Goal: Task Accomplishment & Management: Use online tool/utility

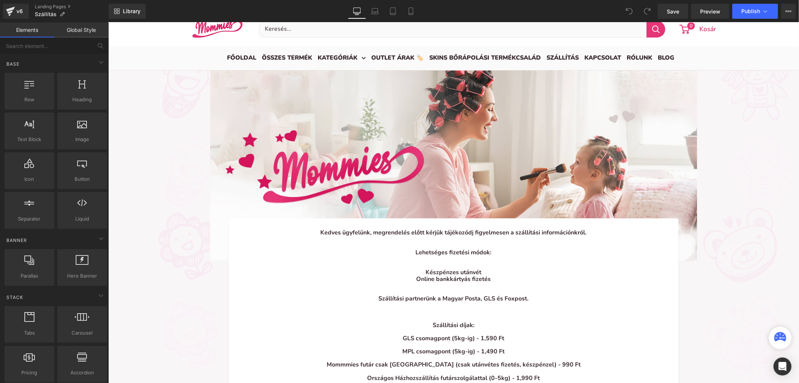
scroll to position [166, 0]
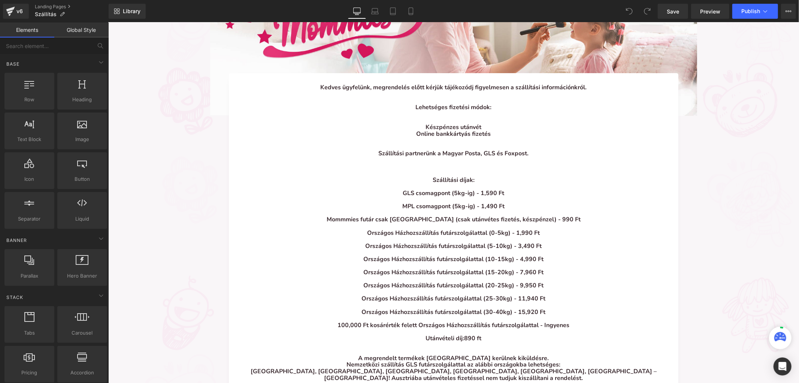
click at [415, 233] on strong "Országos Házhozszállítás futárszolgálattal (0-5kg) - 1,990 Ft" at bounding box center [453, 232] width 173 height 8
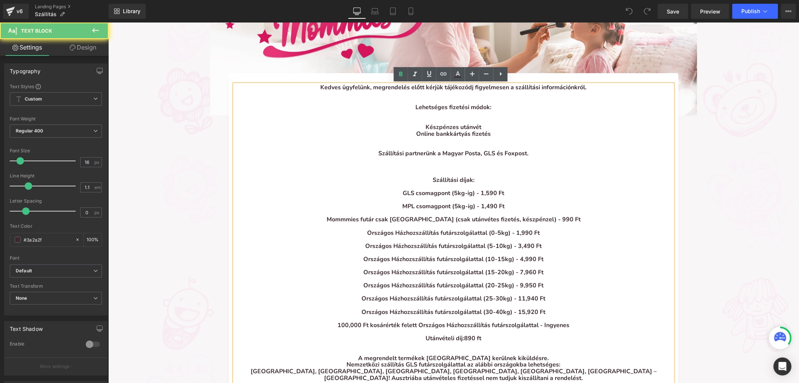
click at [437, 221] on strong "Mommmies futár csak [GEOGRAPHIC_DATA] (csak utánvétes fizetés, készpénzel) - 99…" at bounding box center [453, 219] width 254 height 8
click at [414, 221] on strong "Mommmies futár csak [GEOGRAPHIC_DATA] (csak utánvétes fizetés, készpénzel) - 99…" at bounding box center [453, 219] width 254 height 8
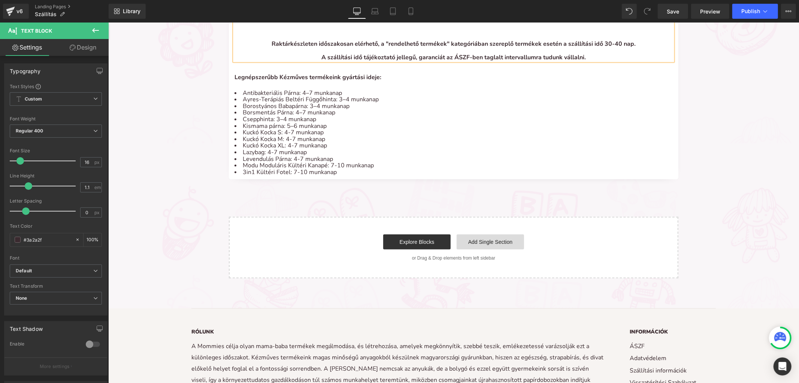
scroll to position [624, 0]
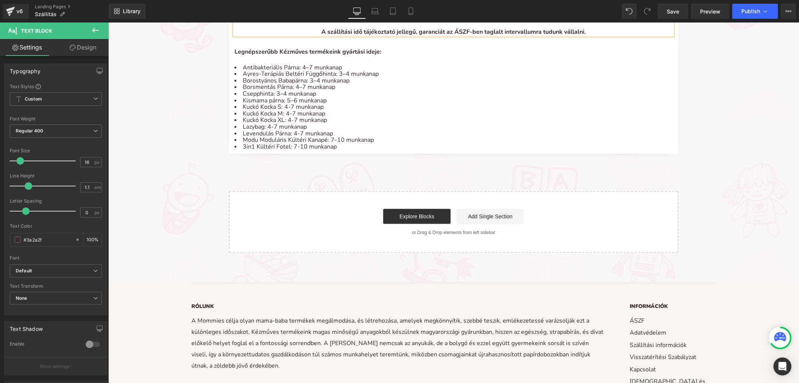
click at [108, 22] on div at bounding box center [108, 22] width 0 height 0
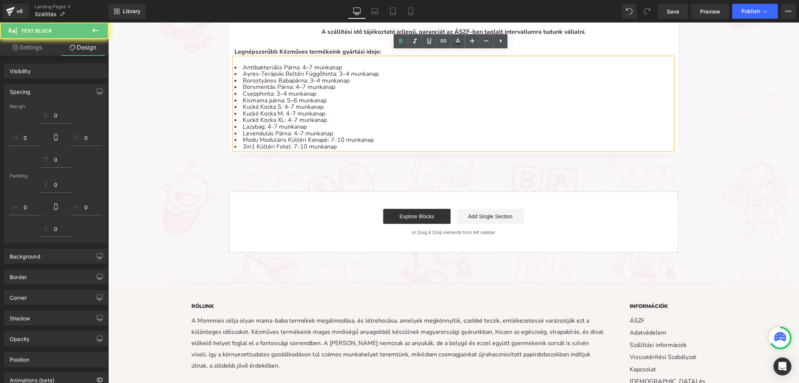
click at [449, 143] on li "3in1 Kültéri Fotel: 7-10 munkanap" at bounding box center [453, 146] width 438 height 7
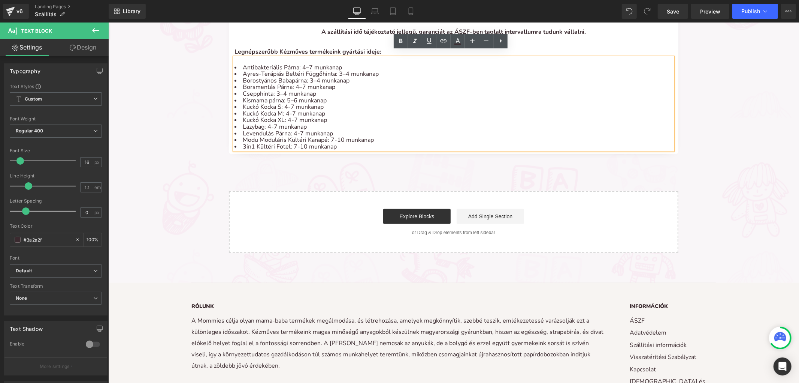
drag, startPoint x: 755, startPoint y: 83, endPoint x: 609, endPoint y: 82, distance: 146.5
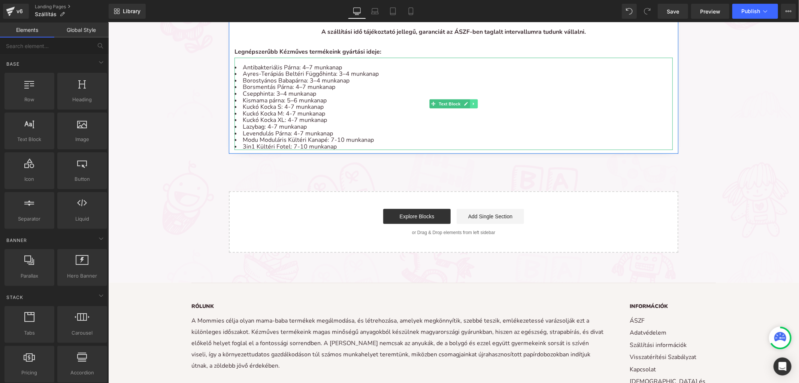
click at [471, 101] on icon at bounding box center [473, 103] width 4 height 4
click at [468, 102] on icon at bounding box center [470, 104] width 4 height 4
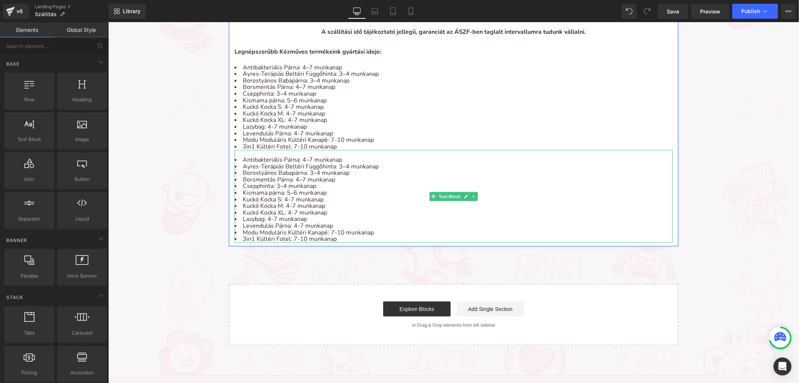
click at [410, 189] on li "Kismama párna: 5–6 munkanap" at bounding box center [453, 192] width 438 height 7
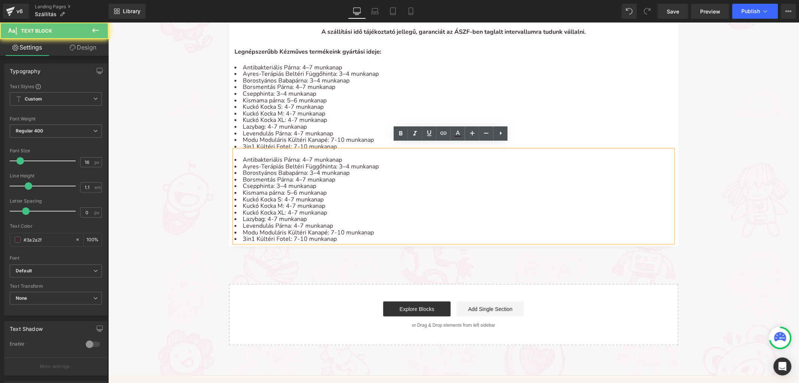
click at [332, 202] on li "Kuckó Kocka M: 4-7 munkanap" at bounding box center [453, 205] width 438 height 7
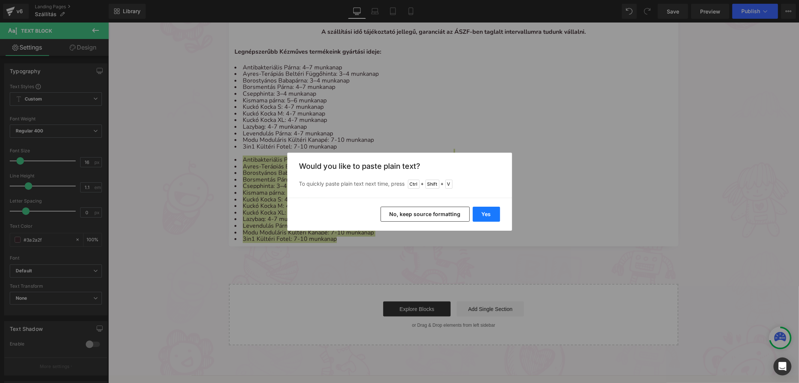
click at [482, 214] on button "Yes" at bounding box center [486, 213] width 27 height 15
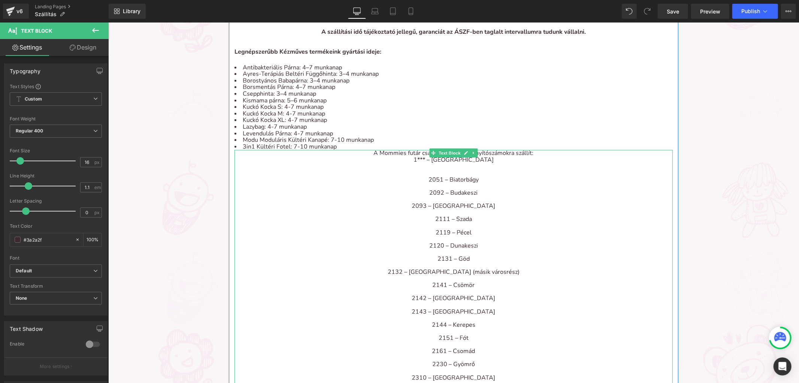
click at [473, 215] on div "2111 – Szada" at bounding box center [453, 218] width 438 height 7
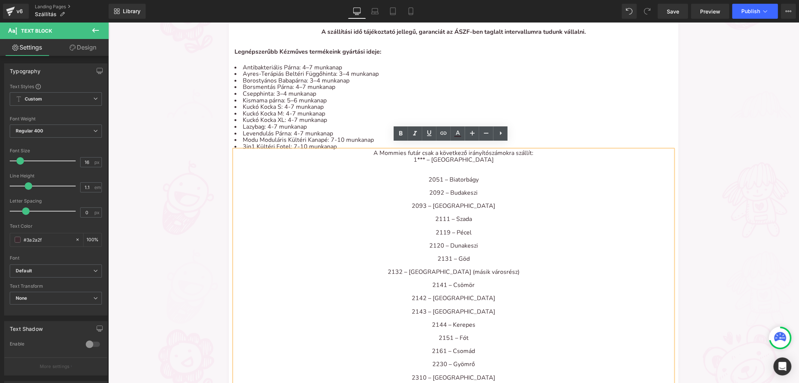
click at [473, 163] on div at bounding box center [453, 166] width 438 height 7
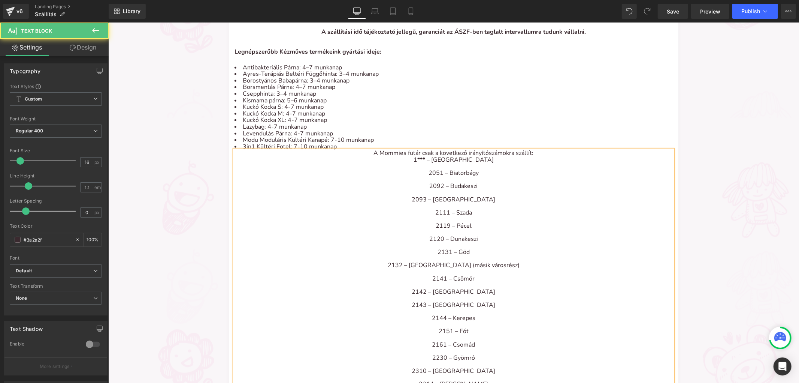
click at [490, 176] on div at bounding box center [453, 179] width 438 height 7
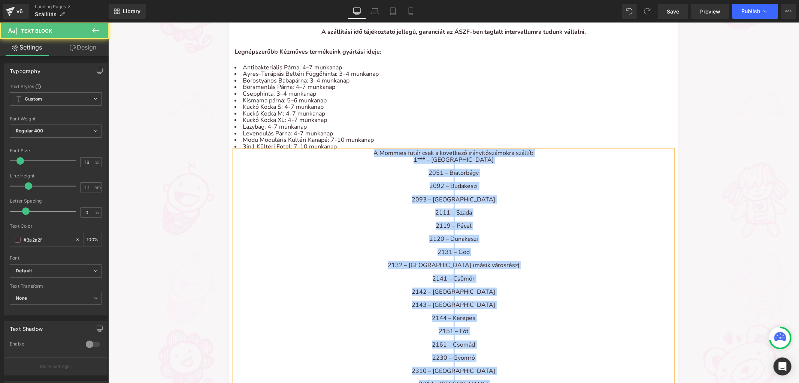
click at [500, 163] on div at bounding box center [453, 166] width 438 height 7
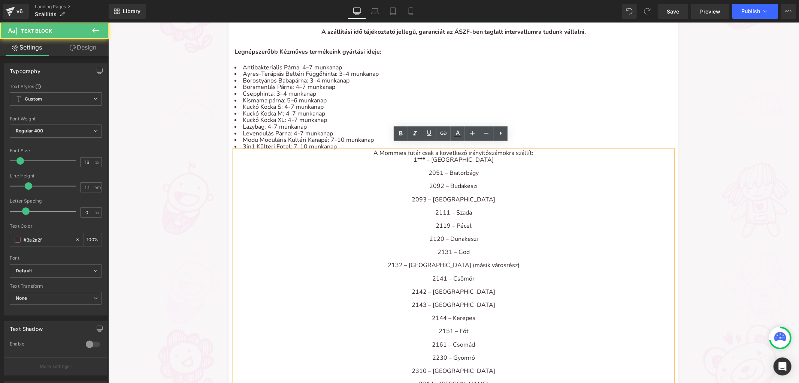
click at [497, 143] on li "3in1 Kültéri Fotel: 7-10 munkanap" at bounding box center [453, 146] width 438 height 7
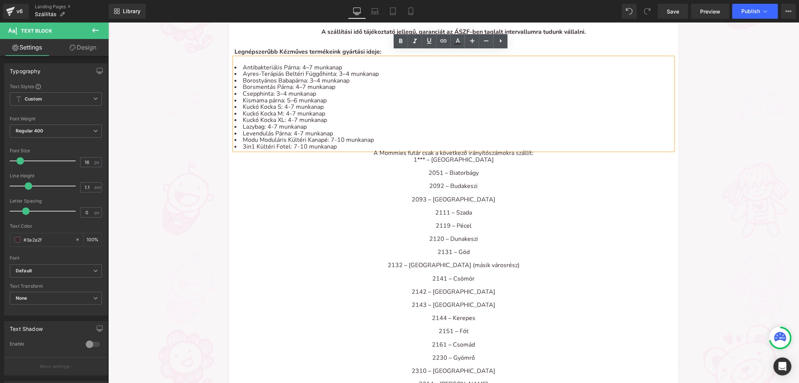
drag, startPoint x: 498, startPoint y: 138, endPoint x: 492, endPoint y: 156, distance: 18.3
click at [499, 143] on li "3in1 Kültéri Fotel: 7-10 munkanap" at bounding box center [453, 146] width 438 height 7
click at [493, 169] on div "2051 – Biatorbágy" at bounding box center [453, 172] width 438 height 7
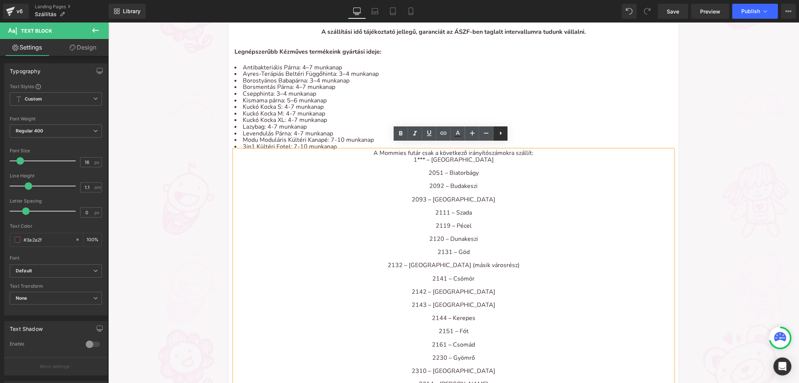
click at [500, 134] on icon at bounding box center [501, 133] width 9 height 9
click at [504, 135] on icon at bounding box center [500, 133] width 9 height 9
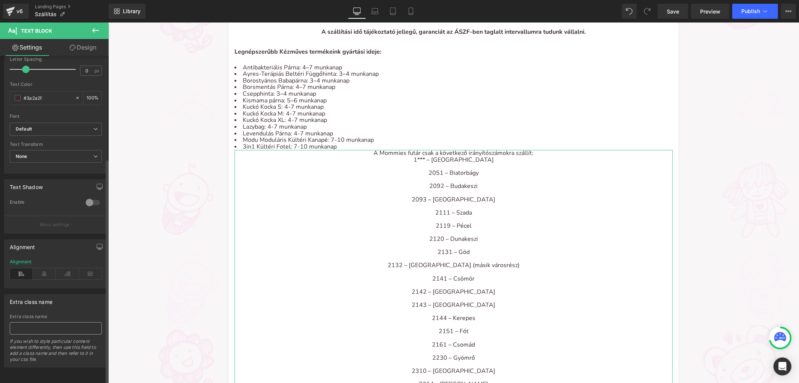
scroll to position [148, 0]
click at [27, 268] on icon at bounding box center [21, 273] width 23 height 11
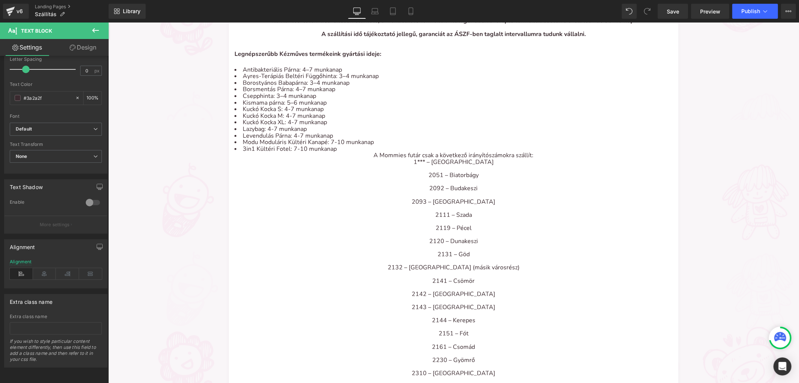
scroll to position [624, 0]
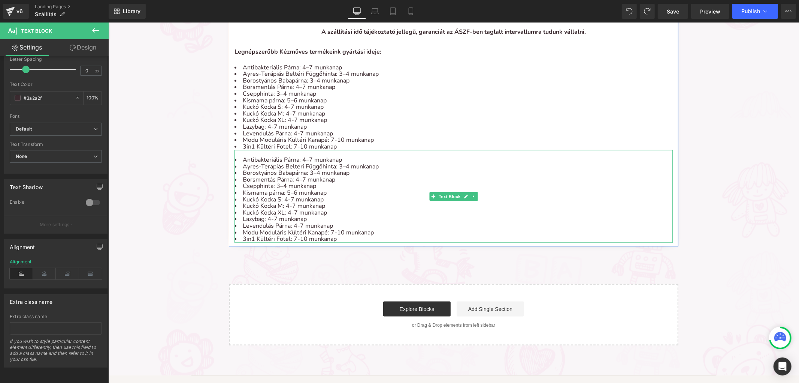
click at [367, 182] on li "Csepphinta: 3–4 munkanap" at bounding box center [453, 185] width 438 height 7
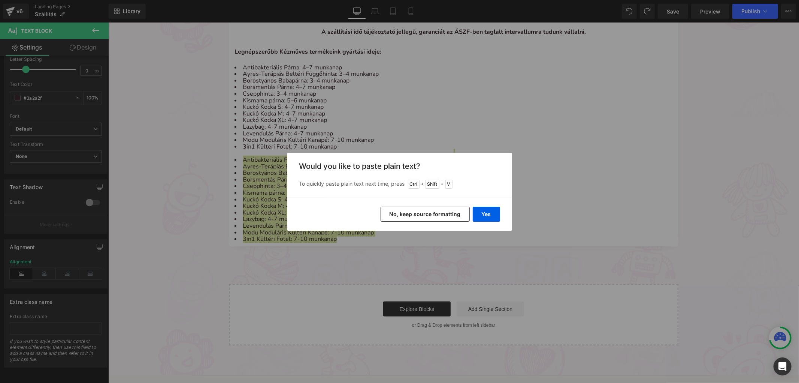
click at [417, 216] on button "No, keep source formatting" at bounding box center [425, 213] width 89 height 15
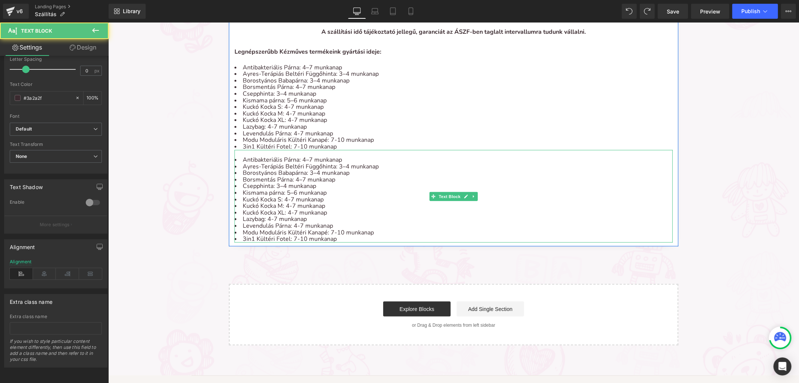
click at [402, 202] on li "Kuckó Kocka M: 4-7 munkanap" at bounding box center [453, 205] width 438 height 7
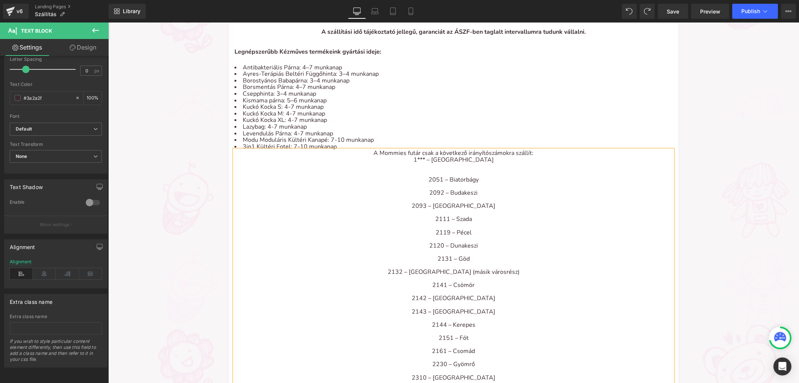
click at [435, 169] on div at bounding box center [453, 172] width 438 height 7
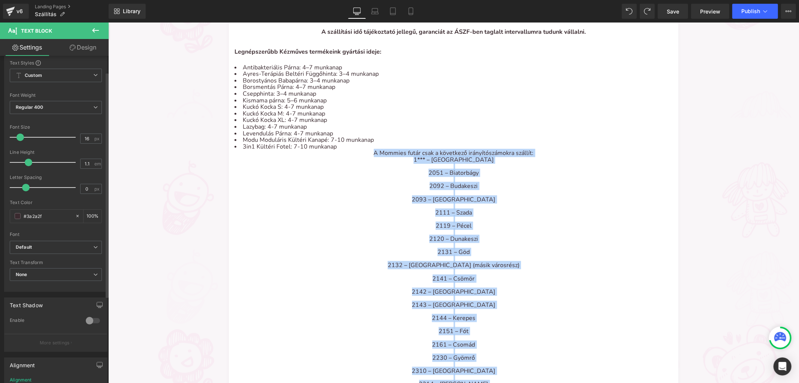
scroll to position [0, 0]
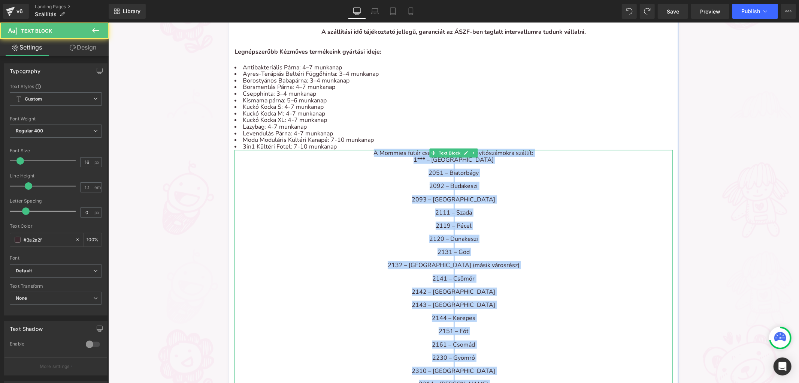
click at [420, 189] on div at bounding box center [453, 192] width 438 height 7
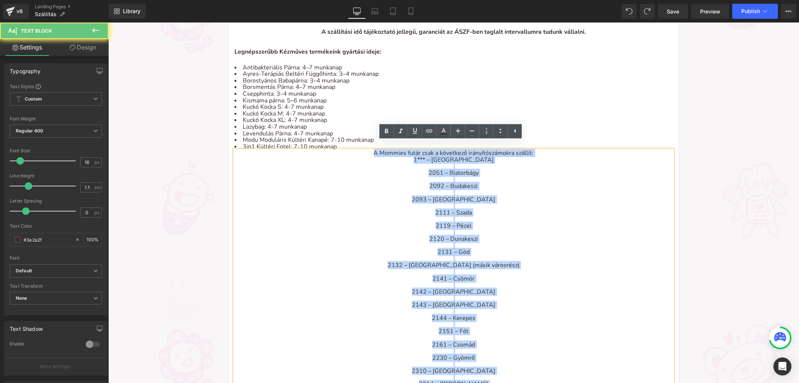
click at [417, 169] on div "2051 – Biatorbágy" at bounding box center [453, 172] width 438 height 7
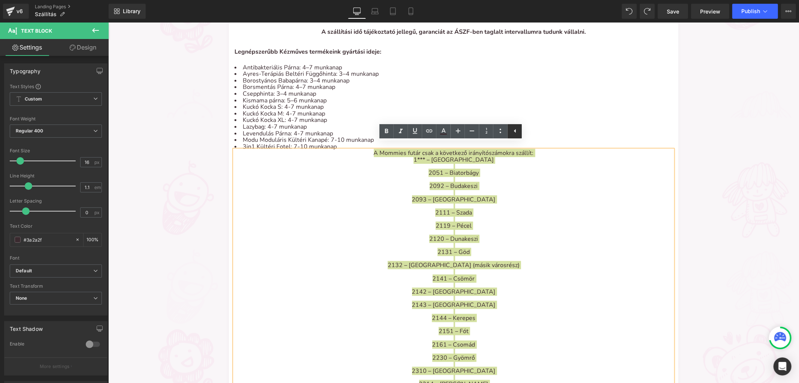
click at [513, 133] on icon at bounding box center [515, 130] width 9 height 9
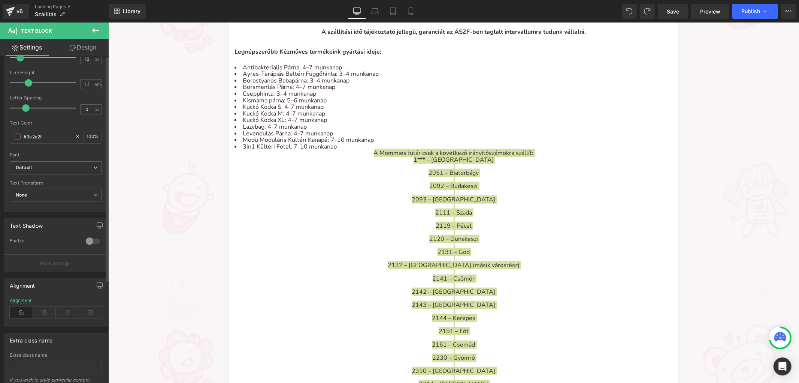
scroll to position [148, 0]
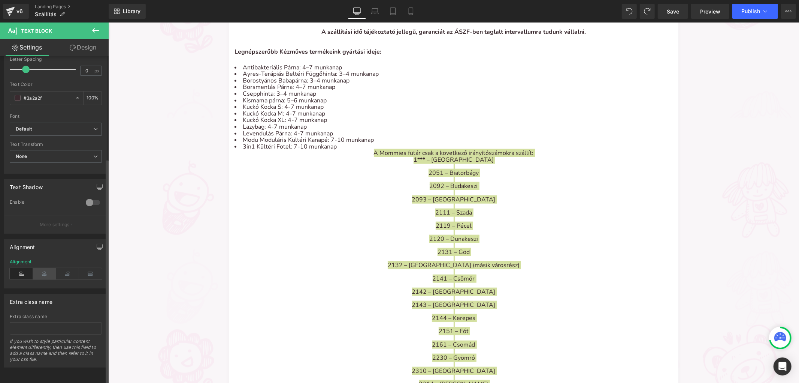
click at [46, 268] on icon at bounding box center [44, 273] width 23 height 11
click at [20, 268] on icon at bounding box center [21, 273] width 23 height 11
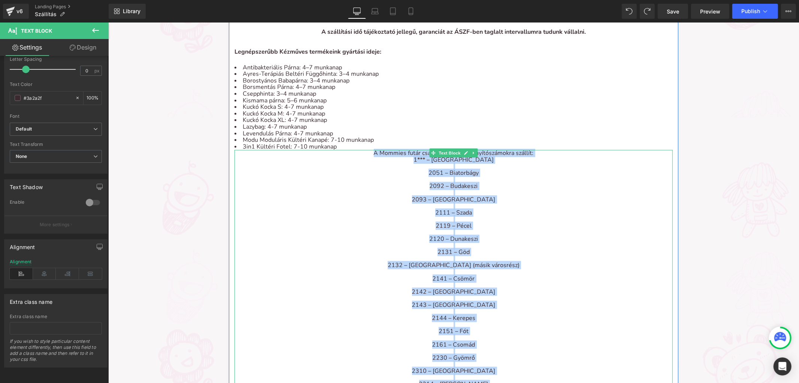
click at [378, 222] on div "2119 – Pécel" at bounding box center [453, 225] width 438 height 7
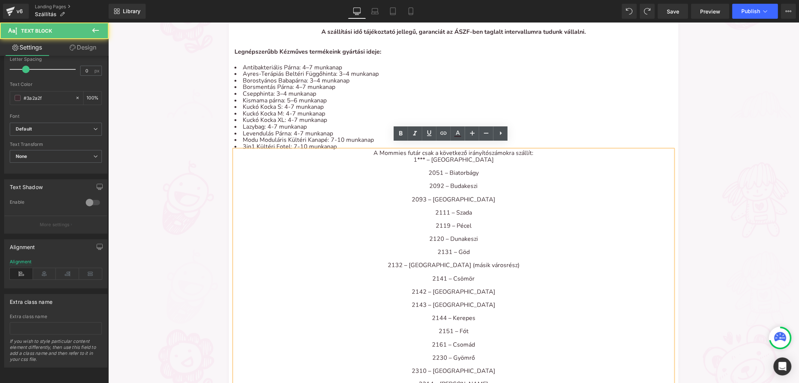
click at [419, 176] on div at bounding box center [453, 179] width 438 height 7
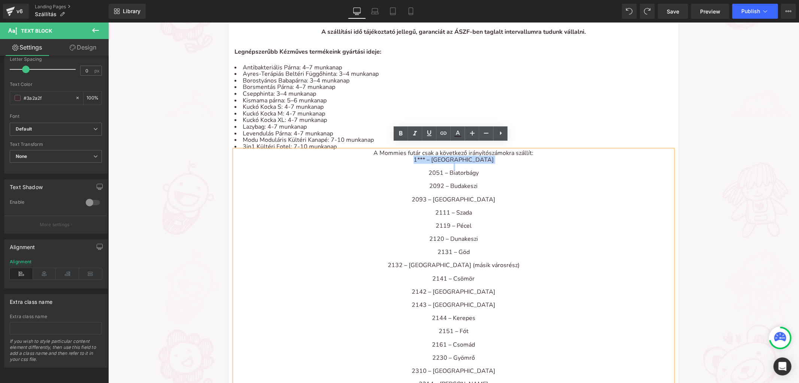
click at [427, 154] on div "A Mommies futár csak a következő irányítószámokra szállít: 1*** – [GEOGRAPHIC_D…" at bounding box center [453, 315] width 438 height 330
click at [424, 156] on div "1*** – [GEOGRAPHIC_DATA]" at bounding box center [453, 159] width 438 height 7
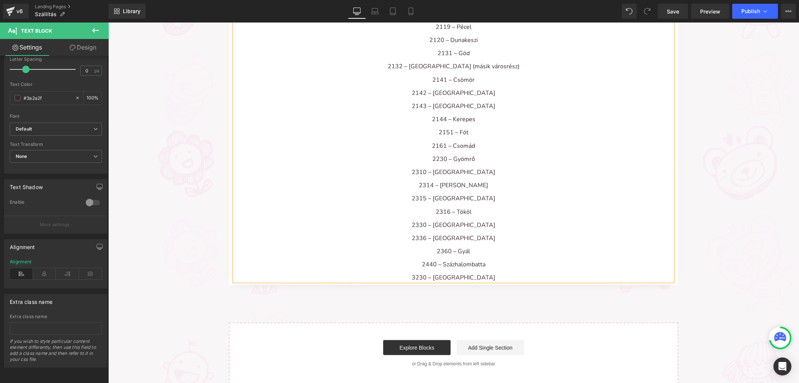
scroll to position [833, 0]
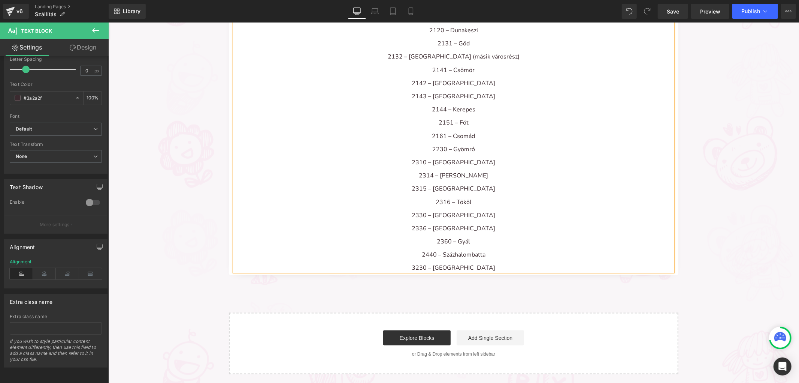
click at [466, 251] on div "2440 – Százhalombatta" at bounding box center [453, 254] width 438 height 7
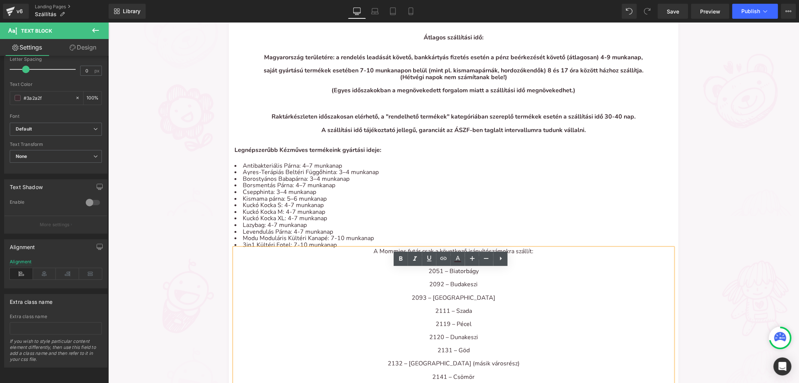
scroll to position [666, 0]
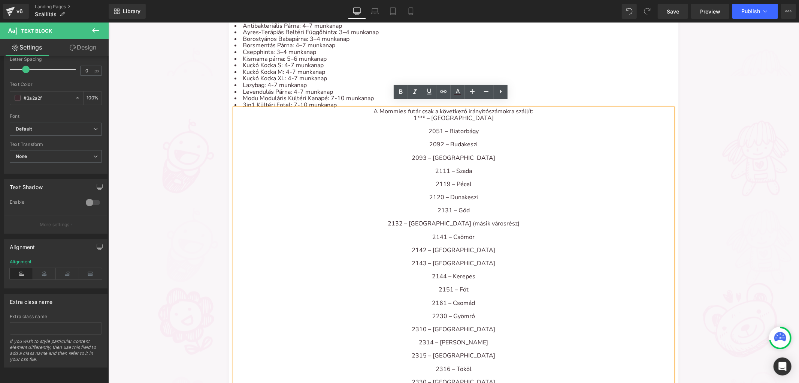
click at [373, 181] on div "2119 – Pécel" at bounding box center [453, 184] width 438 height 7
drag, startPoint x: 485, startPoint y: 110, endPoint x: 460, endPoint y: 115, distance: 24.8
click at [479, 115] on div "1*** – [GEOGRAPHIC_DATA]" at bounding box center [453, 118] width 438 height 7
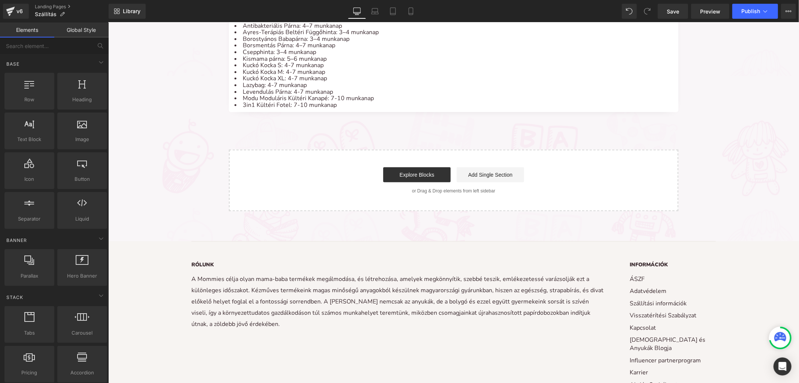
drag, startPoint x: 406, startPoint y: 207, endPoint x: 300, endPoint y: 184, distance: 108.8
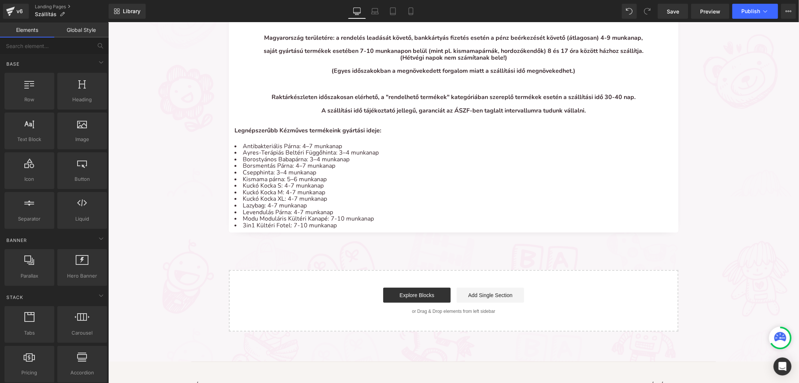
scroll to position [500, 0]
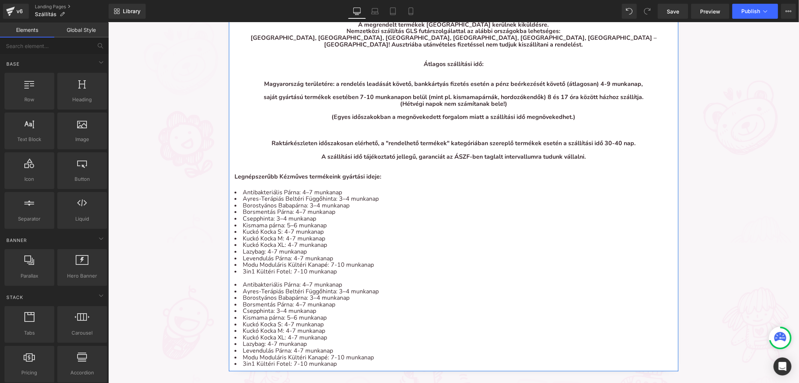
click at [300, 281] on li "Antibakteriális Párna: 4–7 munkanap" at bounding box center [453, 284] width 438 height 7
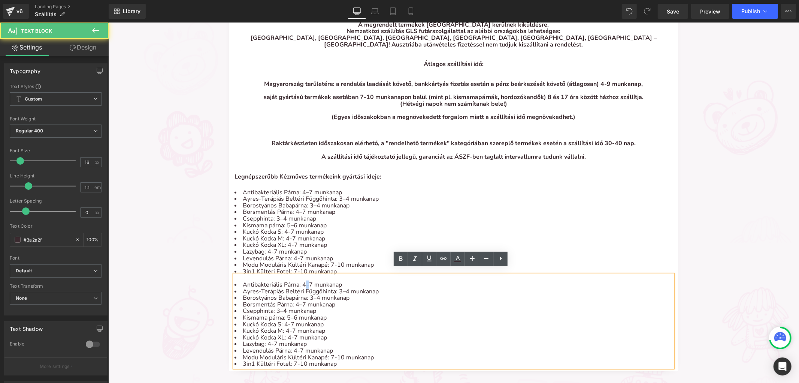
click at [301, 281] on li "Antibakteriális Párna: 4–7 munkanap" at bounding box center [453, 284] width 438 height 7
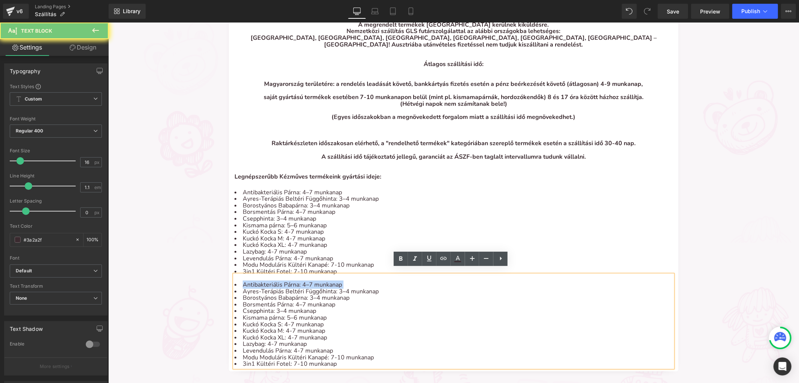
click at [301, 281] on li "Antibakteriális Párna: 4–7 munkanap" at bounding box center [453, 284] width 438 height 7
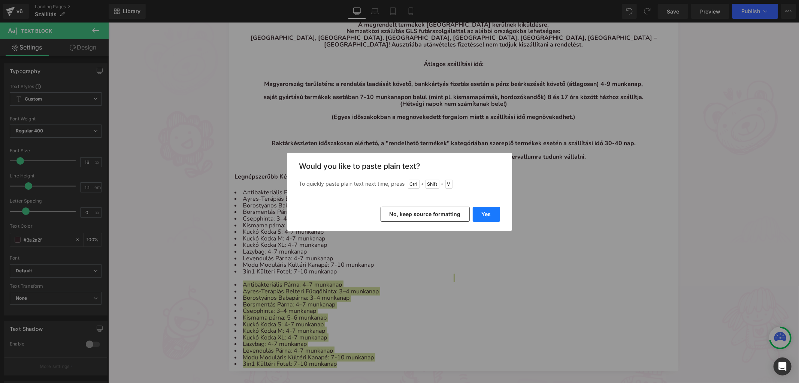
click at [485, 214] on button "Yes" at bounding box center [486, 213] width 27 height 15
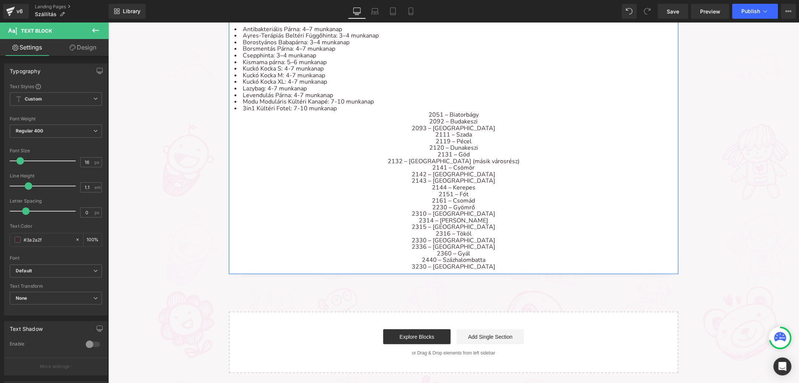
scroll to position [666, 0]
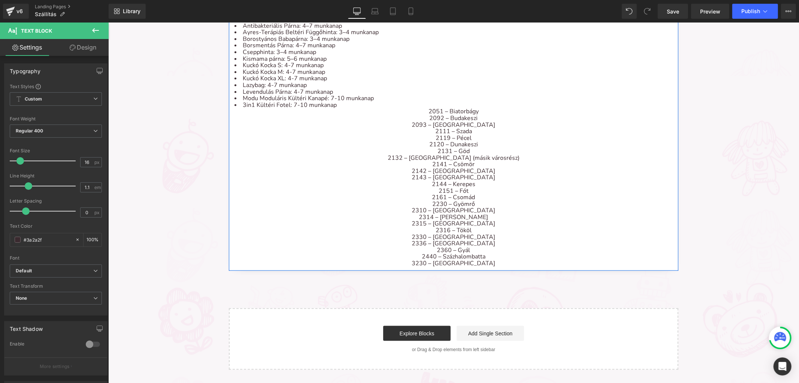
click at [479, 227] on div "2316 – Tököl" at bounding box center [453, 230] width 438 height 7
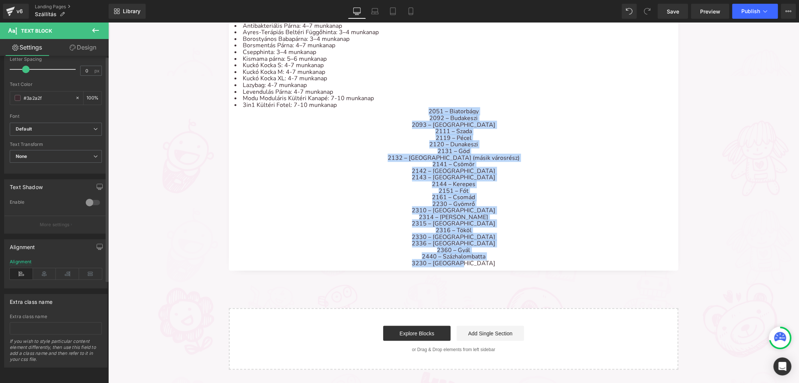
scroll to position [148, 0]
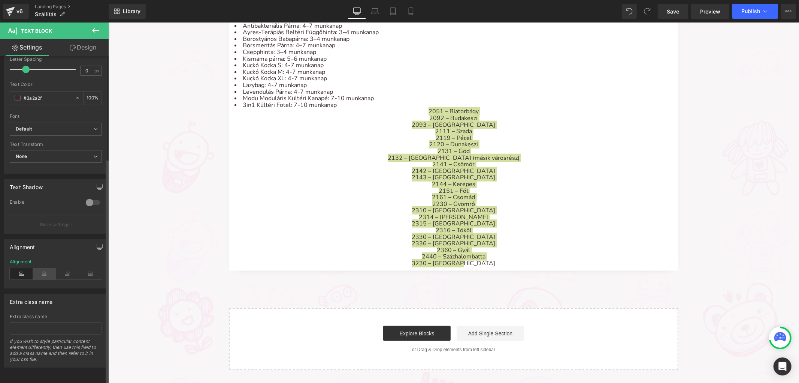
click at [34, 268] on icon at bounding box center [44, 273] width 23 height 11
click at [27, 268] on icon at bounding box center [21, 273] width 23 height 11
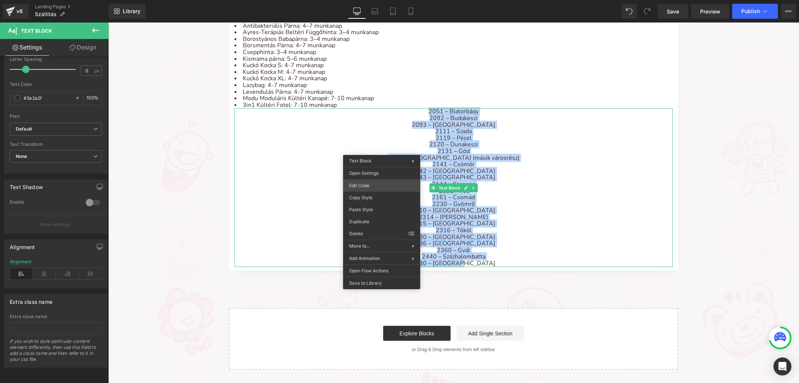
click at [372, 0] on div "You are previewing how the will restyle your page. You can not edit Elements in…" at bounding box center [399, 0] width 799 height 0
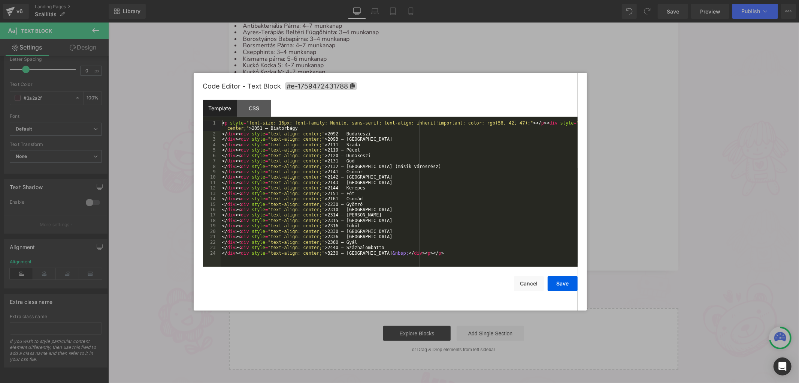
click at [373, 177] on div "< p style = "font-size: 16px; font-family: Nunito, sans-serif; text-align: inhe…" at bounding box center [399, 201] width 357 height 162
click at [233, 128] on div "< p style = "font-size: 16px; font-family: Nunito, sans-serif; text-align: inhe…" at bounding box center [399, 201] width 357 height 162
click at [570, 286] on button "Save" at bounding box center [563, 283] width 30 height 15
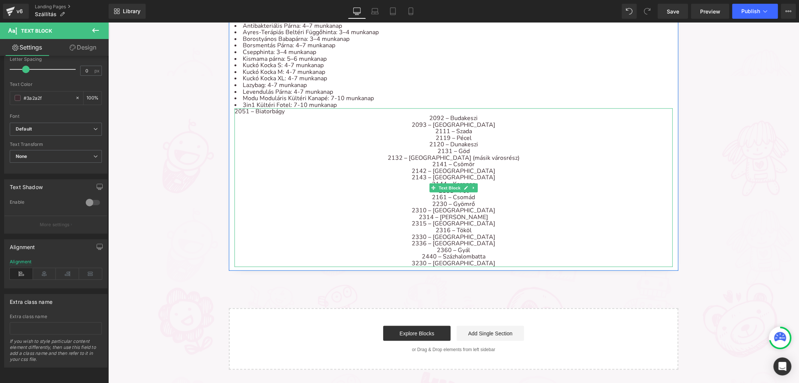
click at [515, 214] on div "2314 – [PERSON_NAME]" at bounding box center [453, 217] width 438 height 7
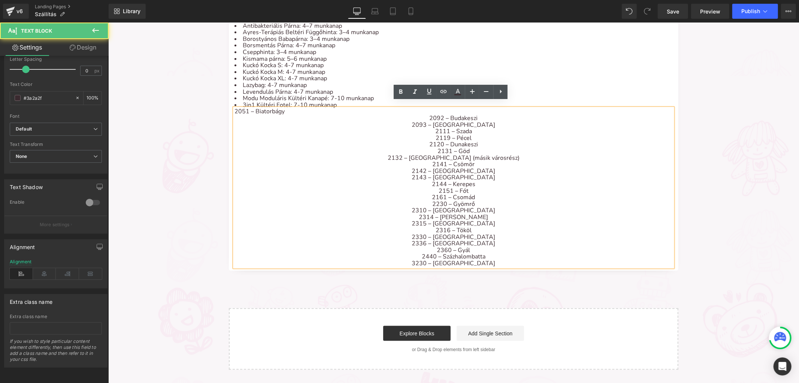
drag, startPoint x: 494, startPoint y: 190, endPoint x: 501, endPoint y: 194, distance: 8.6
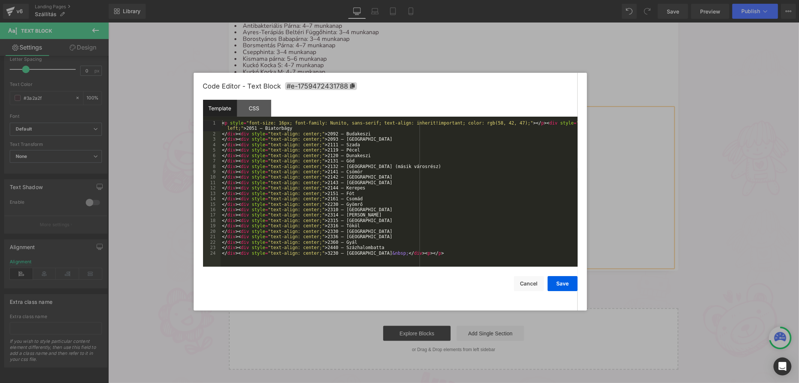
click at [492, 0] on div "You are previewing how the will restyle your page. You can not edit Elements in…" at bounding box center [399, 0] width 799 height 0
drag, startPoint x: 407, startPoint y: 123, endPoint x: 592, endPoint y: 125, distance: 184.7
click at [592, 125] on body "You are previewing how the will restyle your page. You can not edit Elements in…" at bounding box center [399, 191] width 799 height 383
click at [559, 124] on div "< p style = "font-size: 16px; font-family: Nunito, sans-serif; text-align: inhe…" at bounding box center [399, 193] width 357 height 146
click at [495, 131] on div "< p style = "font-size: 16px; font-family: Nunito, sans-serif; text-align: inhe…" at bounding box center [399, 201] width 357 height 162
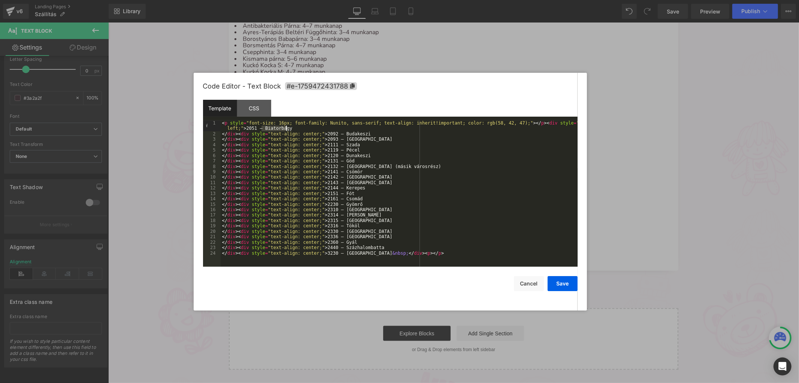
click at [495, 131] on div "< p style = "font-size: 16px; font-family: Nunito, sans-serif; text-align: inhe…" at bounding box center [399, 201] width 357 height 162
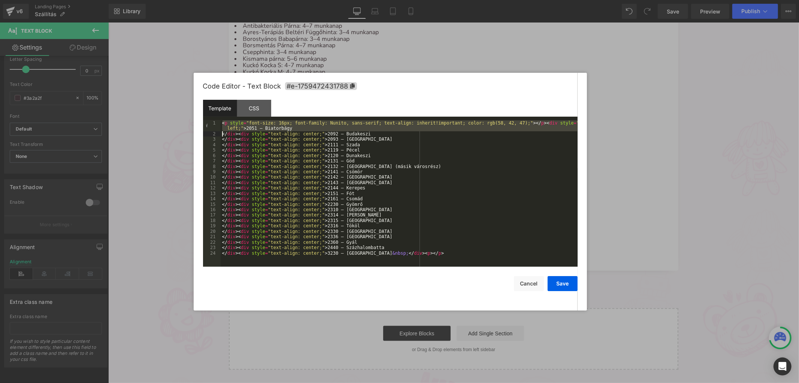
click at [298, 255] on div "< p style = "font-size: 16px; font-family: Nunito, sans-serif; text-align: inhe…" at bounding box center [399, 201] width 357 height 162
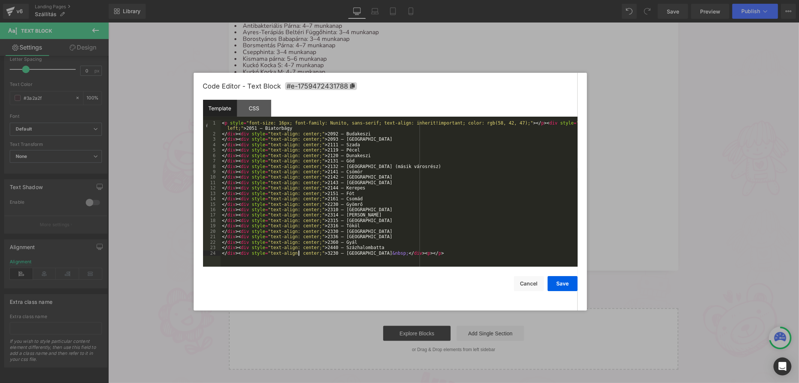
click at [298, 255] on div "< p style = "font-size: 16px; font-family: Nunito, sans-serif; text-align: inhe…" at bounding box center [399, 201] width 357 height 162
click at [299, 248] on div "< p style = "font-size: 16px; font-family: Nunito, sans-serif; text-align: inhe…" at bounding box center [399, 201] width 357 height 162
click at [299, 252] on div "< p style = "font-size: 16px; font-family: Nunito, sans-serif; text-align: inhe…" at bounding box center [399, 201] width 357 height 162
click at [302, 247] on div "< p style = "font-size: 16px; font-family: Nunito, sans-serif; text-align: inhe…" at bounding box center [399, 201] width 357 height 162
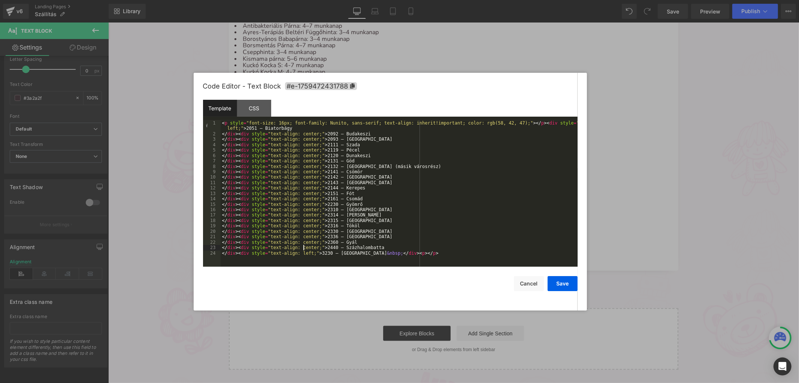
click at [302, 247] on div "< p style = "font-size: 16px; font-family: Nunito, sans-serif; text-align: inhe…" at bounding box center [399, 201] width 357 height 162
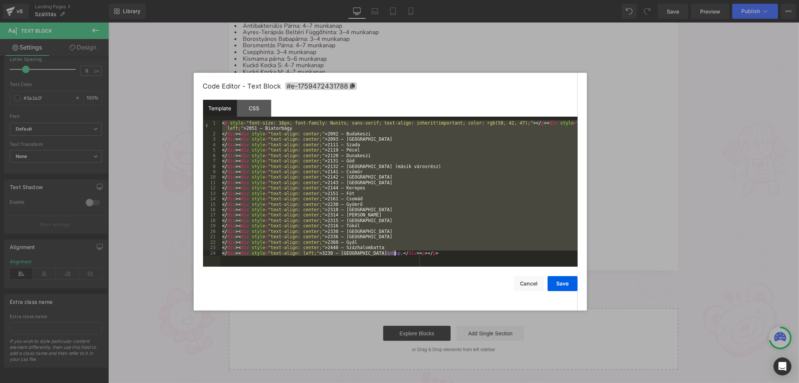
click at [304, 246] on div "< p style = "font-size: 16px; font-family: Nunito, sans-serif; text-align: inhe…" at bounding box center [399, 193] width 357 height 146
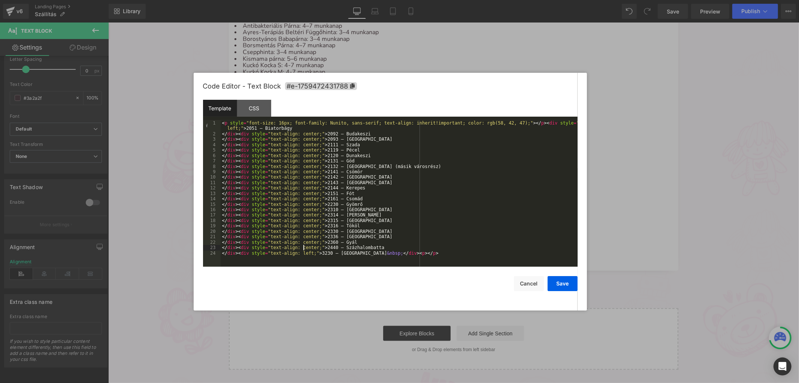
click at [304, 246] on div "< p style = "font-size: 16px; font-family: Nunito, sans-serif; text-align: inhe…" at bounding box center [399, 201] width 357 height 162
click at [302, 241] on div "< p style = "font-size: 16px; font-family: Nunito, sans-serif; text-align: inhe…" at bounding box center [399, 201] width 357 height 162
click at [301, 235] on div "< p style = "font-size: 16px; font-family: Nunito, sans-serif; text-align: inhe…" at bounding box center [399, 201] width 357 height 162
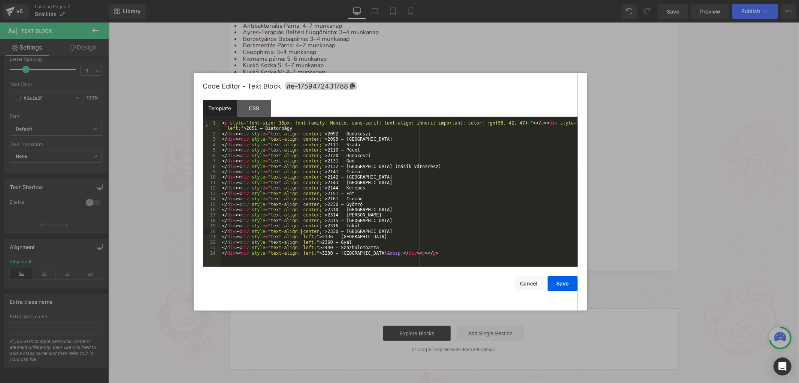
click at [301, 232] on div "< p style = "font-size: 16px; font-family: Nunito, sans-serif; text-align: inhe…" at bounding box center [399, 201] width 357 height 162
click at [301, 227] on div "< p style = "font-size: 16px; font-family: Nunito, sans-serif; text-align: inhe…" at bounding box center [399, 201] width 357 height 162
click at [301, 220] on div "< p style = "font-size: 16px; font-family: Nunito, sans-serif; text-align: inhe…" at bounding box center [399, 201] width 357 height 162
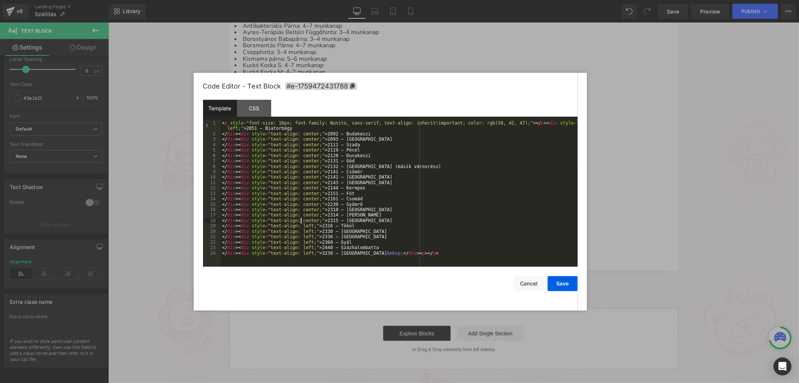
click at [301, 220] on div "< p style = "font-size: 16px; font-family: Nunito, sans-serif; text-align: inhe…" at bounding box center [399, 201] width 357 height 162
click at [301, 215] on div "< p style = "font-size: 16px; font-family: Nunito, sans-serif; text-align: inhe…" at bounding box center [399, 201] width 357 height 162
click at [301, 209] on div "< p style = "font-size: 16px; font-family: Nunito, sans-serif; text-align: inhe…" at bounding box center [399, 201] width 357 height 162
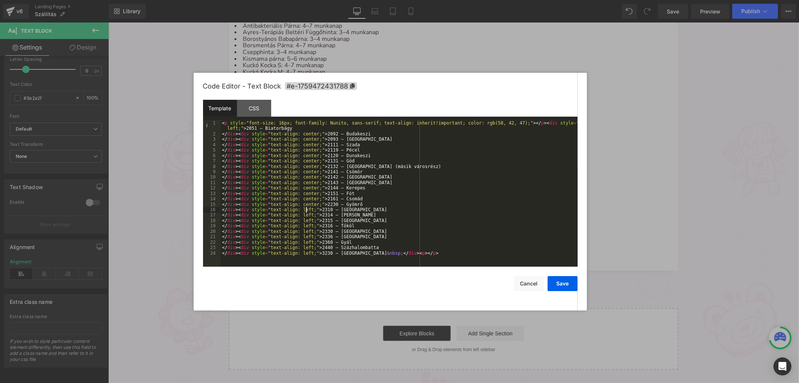
click at [301, 205] on div "< p style = "font-size: 16px; font-family: Nunito, sans-serif; text-align: inhe…" at bounding box center [399, 201] width 357 height 162
click at [301, 199] on div "< p style = "font-size: 16px; font-family: Nunito, sans-serif; text-align: inhe…" at bounding box center [399, 201] width 357 height 162
click at [300, 193] on div "< p style = "font-size: 16px; font-family: Nunito, sans-serif; text-align: inhe…" at bounding box center [399, 201] width 357 height 162
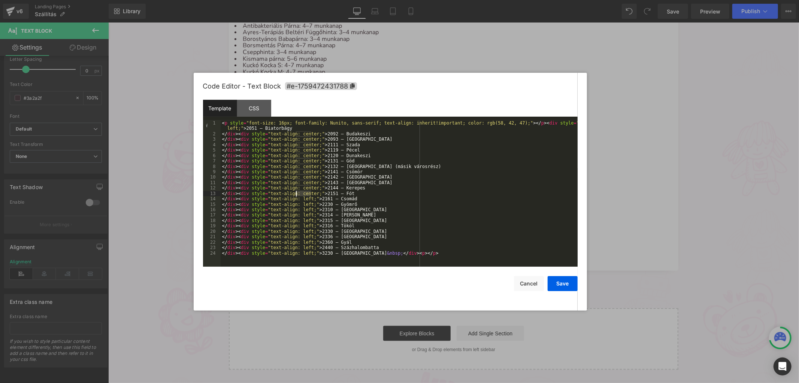
click at [300, 193] on div "< p style = "font-size: 16px; font-family: Nunito, sans-serif; text-align: inhe…" at bounding box center [399, 201] width 357 height 162
click at [300, 188] on div "< p style = "font-size: 16px; font-family: Nunito, sans-serif; text-align: inhe…" at bounding box center [399, 201] width 357 height 162
click at [300, 183] on div "< p style = "font-size: 16px; font-family: Nunito, sans-serif; text-align: inhe…" at bounding box center [399, 201] width 357 height 162
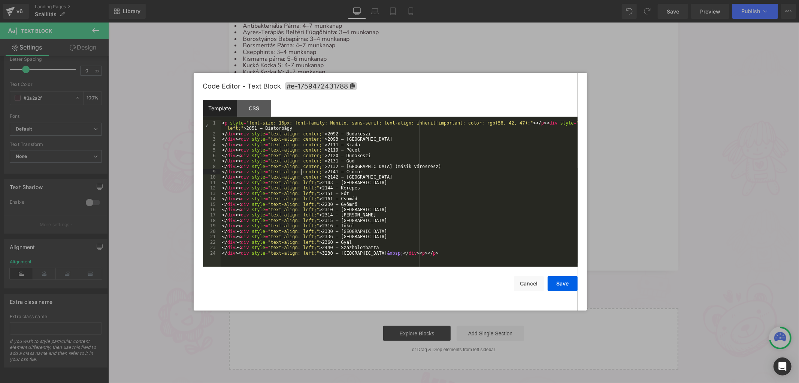
click at [301, 175] on div "< p style = "font-size: 16px; font-family: Nunito, sans-serif; text-align: inhe…" at bounding box center [399, 201] width 357 height 162
click at [301, 179] on div "< p style = "font-size: 16px; font-family: Nunito, sans-serif; text-align: inhe…" at bounding box center [399, 201] width 357 height 162
click at [302, 172] on div "< p style = "font-size: 16px; font-family: Nunito, sans-serif; text-align: inhe…" at bounding box center [399, 201] width 357 height 162
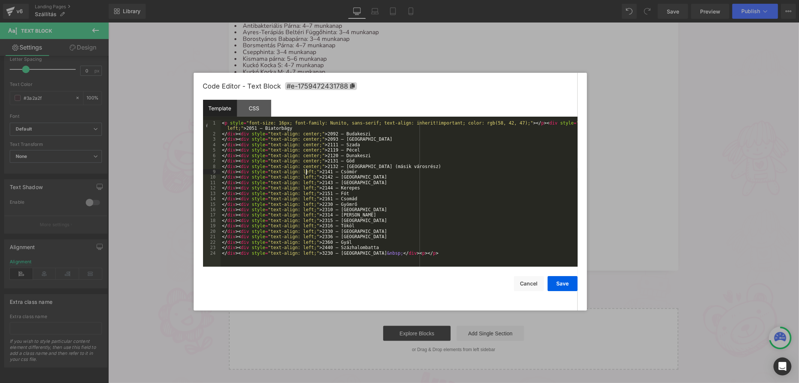
click at [302, 169] on div "< p style = "font-size: 16px; font-family: Nunito, sans-serif; text-align: inhe…" at bounding box center [399, 201] width 357 height 162
click at [302, 162] on div "< p style = "font-size: 16px; font-family: Nunito, sans-serif; text-align: inhe…" at bounding box center [399, 201] width 357 height 162
click at [302, 156] on div "< p style = "font-size: 16px; font-family: Nunito, sans-serif; text-align: inhe…" at bounding box center [399, 201] width 357 height 162
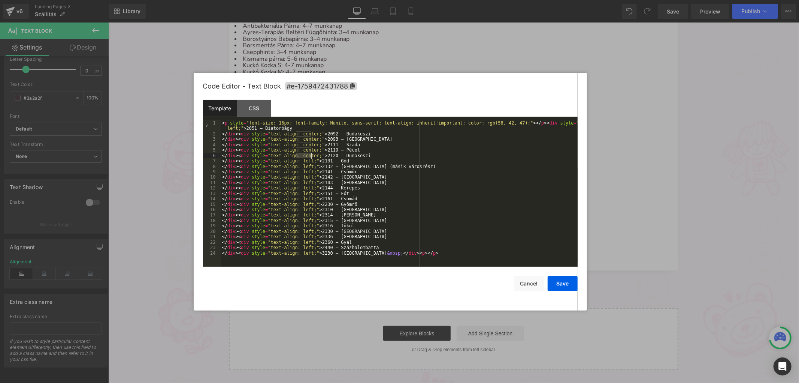
click at [302, 156] on div "< p style = "font-size: 16px; font-family: Nunito, sans-serif; text-align: inhe…" at bounding box center [399, 201] width 357 height 162
click at [301, 151] on div "< p style = "font-size: 16px; font-family: Nunito, sans-serif; text-align: inhe…" at bounding box center [399, 201] width 357 height 162
click at [302, 145] on div "< p style = "font-size: 16px; font-family: Nunito, sans-serif; text-align: inhe…" at bounding box center [399, 201] width 357 height 162
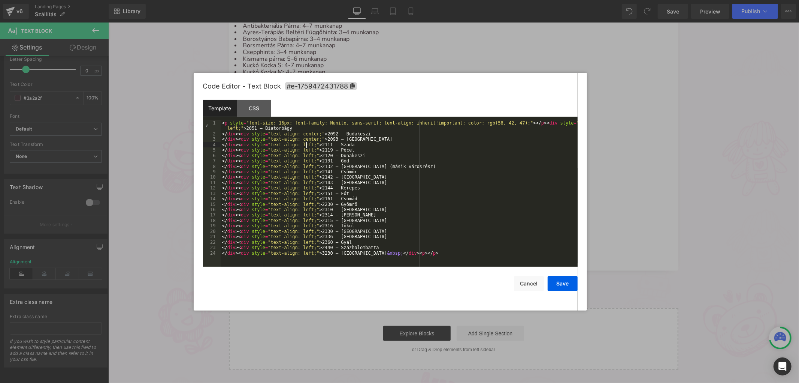
click at [300, 139] on div "< p style = "font-size: 16px; font-family: Nunito, sans-serif; text-align: inhe…" at bounding box center [399, 201] width 357 height 162
click at [300, 140] on div "< p style = "font-size: 16px; font-family: Nunito, sans-serif; text-align: inhe…" at bounding box center [399, 201] width 357 height 162
click at [303, 135] on div "< p style = "font-size: 16px; font-family: Nunito, sans-serif; text-align: inhe…" at bounding box center [399, 201] width 357 height 162
click at [362, 138] on div "< p style = "font-size: 16px; font-family: Nunito, sans-serif; text-align: inhe…" at bounding box center [399, 201] width 357 height 162
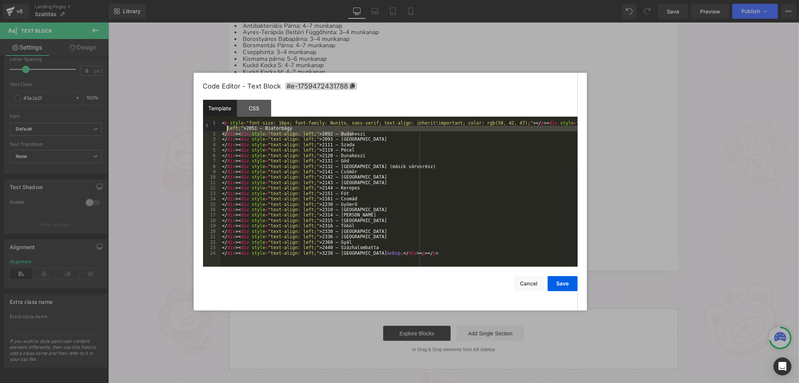
drag, startPoint x: 362, startPoint y: 136, endPoint x: 206, endPoint y: 132, distance: 156.3
click at [206, 132] on pre "1 2 3 4 5 6 7 8 9 10 11 12 13 14 15 16 17 18 19 20 21 22 23 24 < p style = "fon…" at bounding box center [390, 193] width 375 height 146
click at [223, 133] on div "< p style = "font-size: 16px; font-family: Nunito, sans-serif; text-align: inhe…" at bounding box center [399, 193] width 357 height 146
click at [223, 133] on div "< p style = "font-size: 16px; font-family: Nunito, sans-serif; text-align: inhe…" at bounding box center [399, 201] width 357 height 162
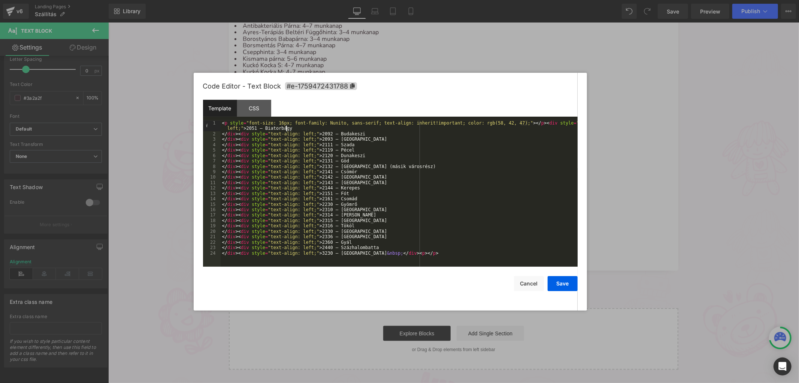
click at [302, 129] on div "< p style = "font-size: 16px; font-family: Nunito, sans-serif; text-align: inhe…" at bounding box center [399, 201] width 357 height 162
click at [315, 133] on div "< p style = "font-size: 16px; font-family: Nunito, sans-serif; text-align: inhe…" at bounding box center [399, 201] width 357 height 162
click at [565, 280] on button "Save" at bounding box center [563, 283] width 30 height 15
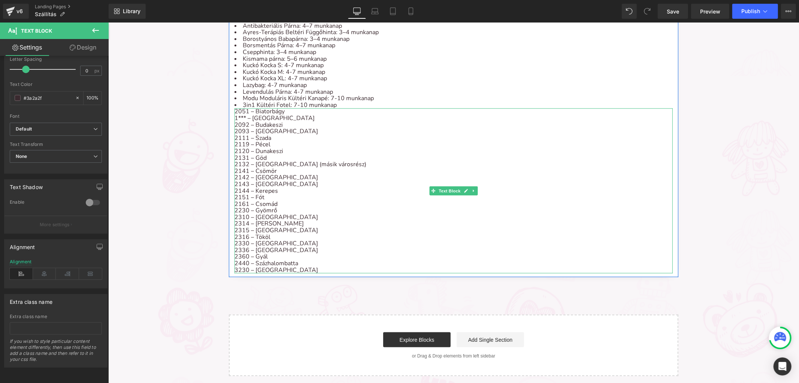
click at [289, 115] on div "1*** – [GEOGRAPHIC_DATA]" at bounding box center [453, 118] width 438 height 7
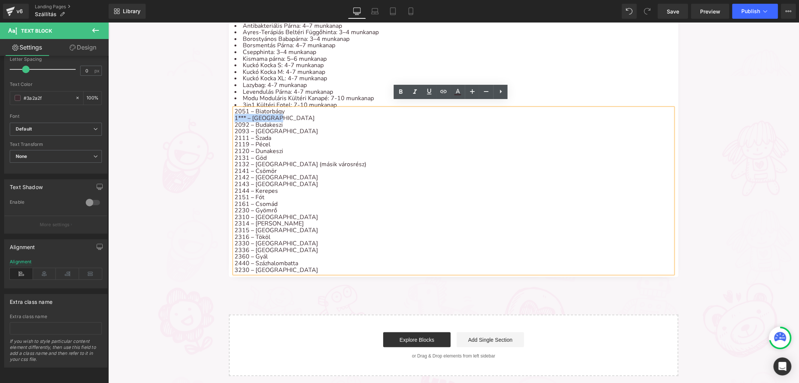
drag, startPoint x: 279, startPoint y: 111, endPoint x: 225, endPoint y: 109, distance: 54.0
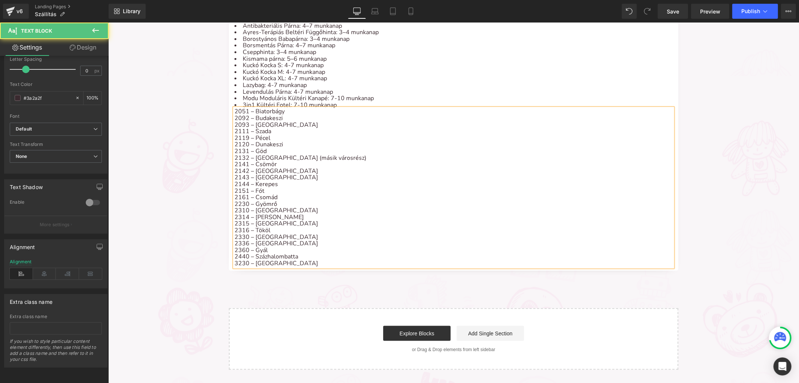
click at [234, 115] on div "2092 – Budakeszi" at bounding box center [453, 118] width 438 height 7
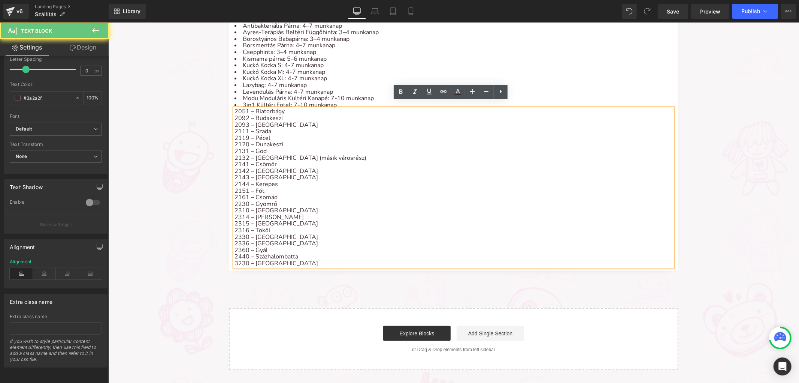
click at [234, 108] on div "2051 – Biatorbágy" at bounding box center [453, 111] width 438 height 7
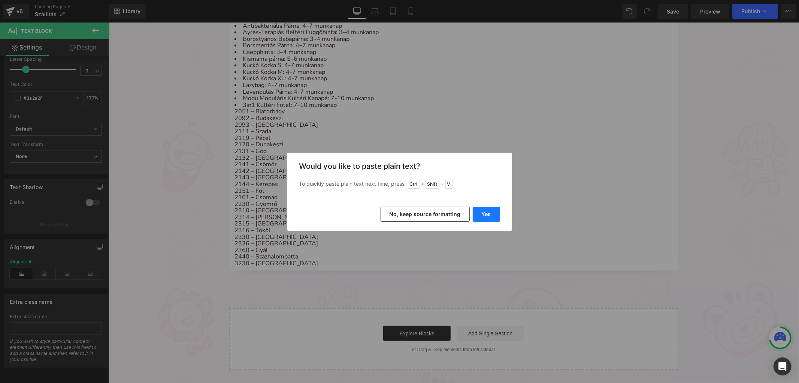
click at [484, 215] on button "Yes" at bounding box center [486, 213] width 27 height 15
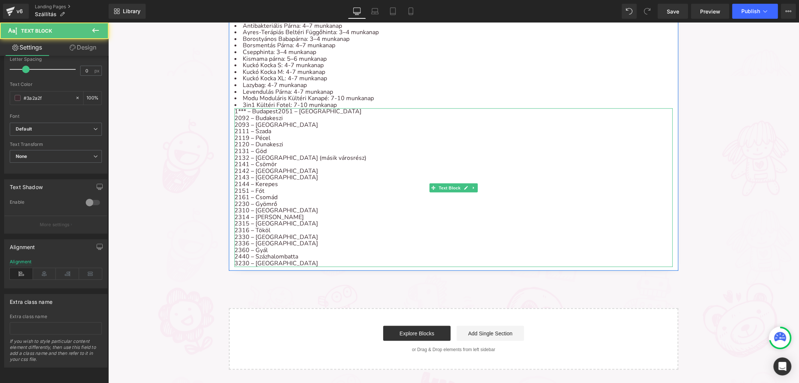
click at [275, 108] on div "1*** – Budapest2051 – [GEOGRAPHIC_DATA]" at bounding box center [453, 111] width 438 height 7
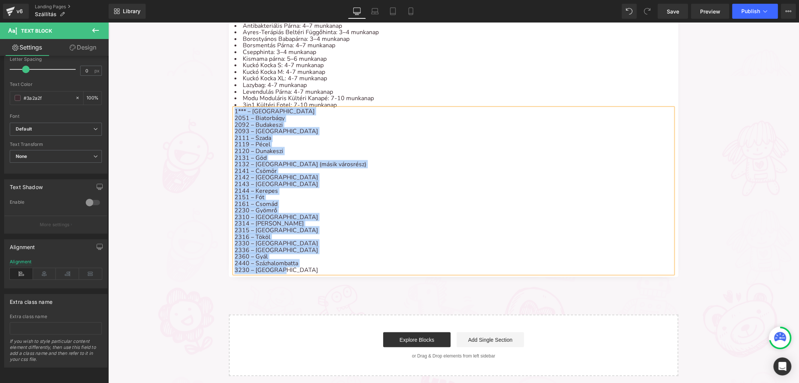
click at [489, 121] on div "2092 – Budakeszi" at bounding box center [453, 124] width 438 height 7
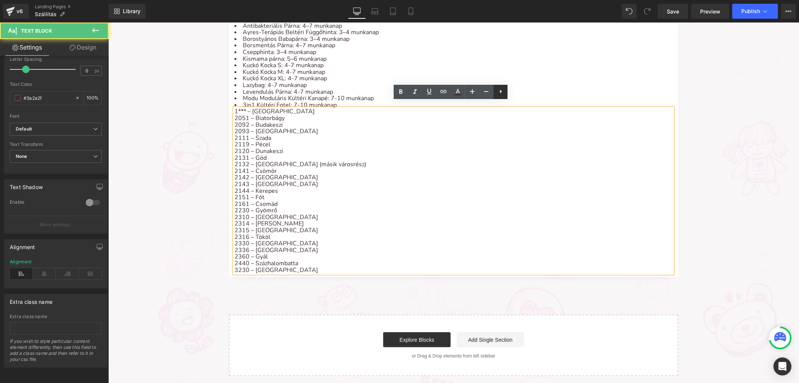
click at [494, 92] on link at bounding box center [501, 92] width 14 height 14
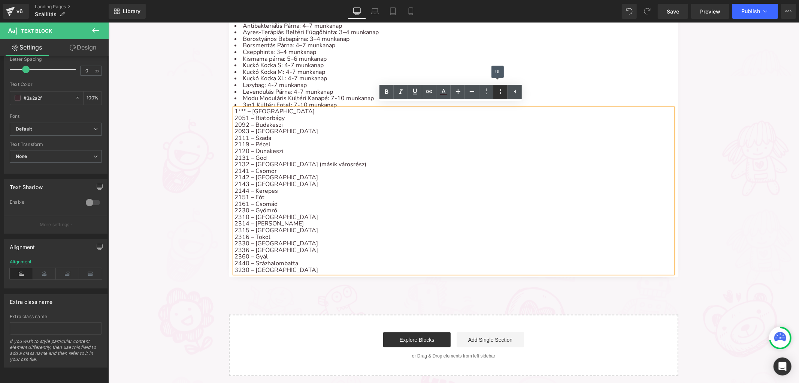
click at [500, 93] on icon at bounding box center [500, 91] width 9 height 9
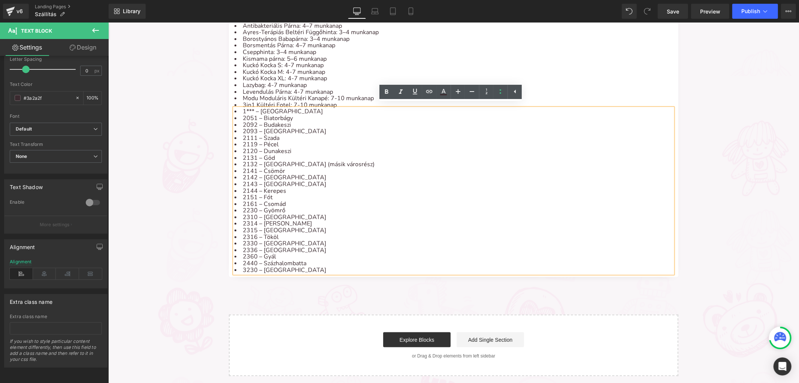
click at [384, 161] on li "2132 – [GEOGRAPHIC_DATA] (másik városrész)" at bounding box center [453, 164] width 438 height 7
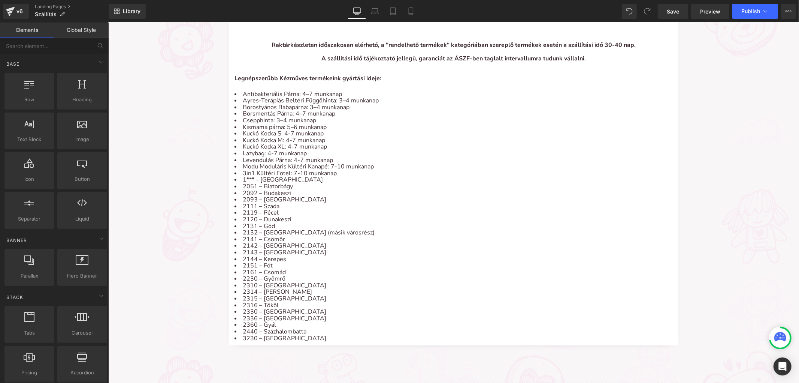
scroll to position [583, 0]
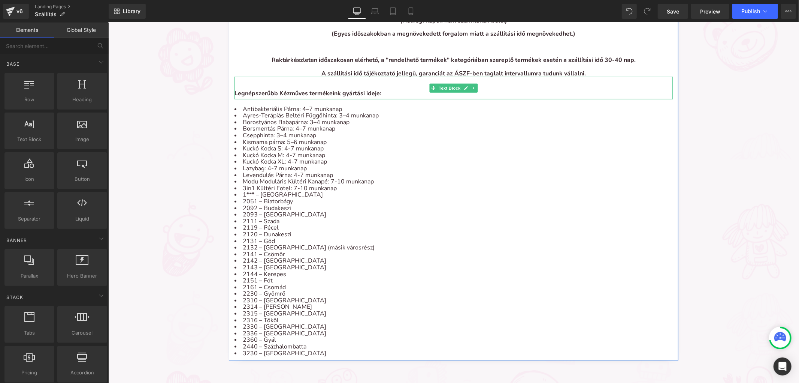
click at [278, 89] on strong "Legnépszerűbb Kézműves termékeink gyártási ideje:" at bounding box center [307, 93] width 147 height 8
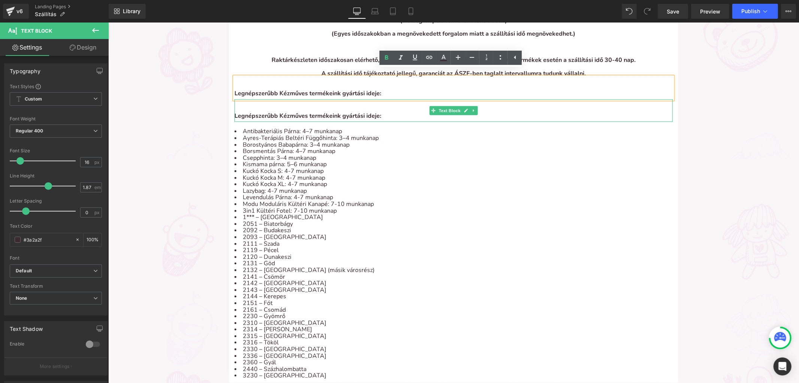
drag, startPoint x: 378, startPoint y: 103, endPoint x: 384, endPoint y: 103, distance: 5.6
click at [380, 110] on p "Legnépszerűbb Kézműves termékeink gyártási ideje:" at bounding box center [453, 115] width 438 height 11
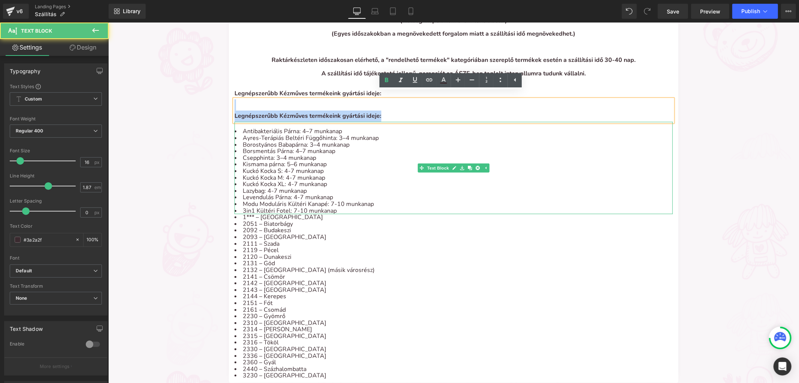
drag, startPoint x: 429, startPoint y: 97, endPoint x: 376, endPoint y: 113, distance: 54.8
click at [378, 119] on div "Kedves ügyfelünk, megrendelés előtt kérjük tájékozódj figyelmesen a szállítási …" at bounding box center [454, 23] width 450 height 711
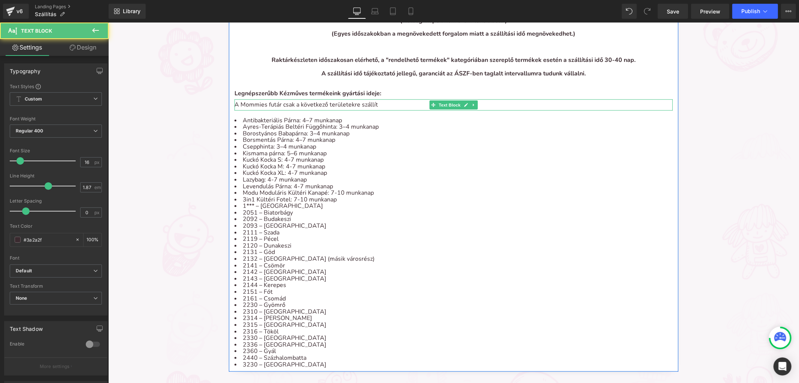
click at [277, 99] on p "A Mommies futár csak a következő területekre szállít" at bounding box center [453, 104] width 438 height 11
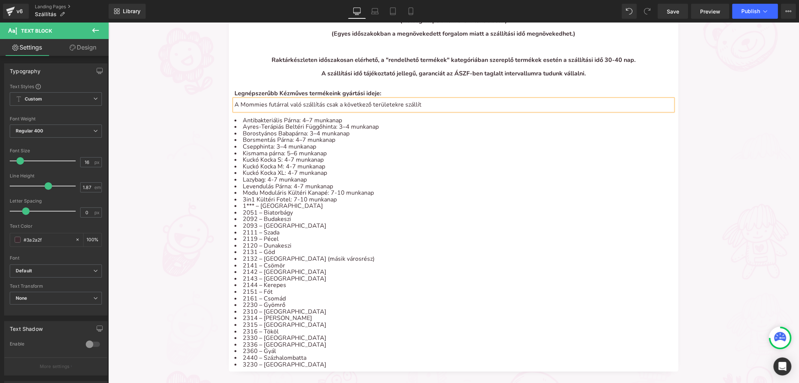
click at [376, 99] on p "A Mommies futárral való szállítás csak a következő területekre szállít" at bounding box center [453, 104] width 438 height 11
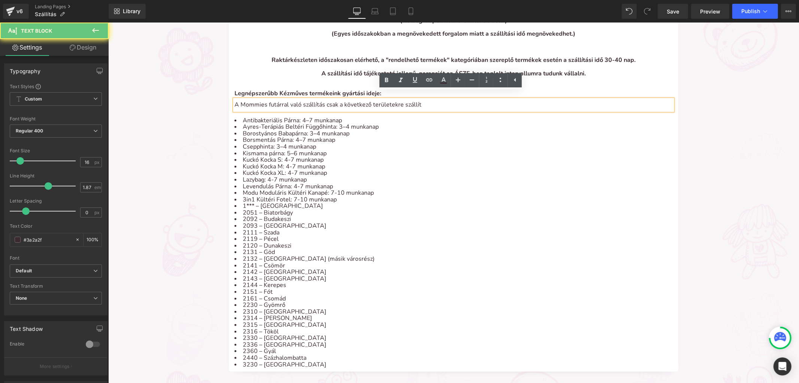
click at [406, 99] on p "A Mommies futárral való szállítás csak a következő területekre szállít" at bounding box center [453, 104] width 438 height 11
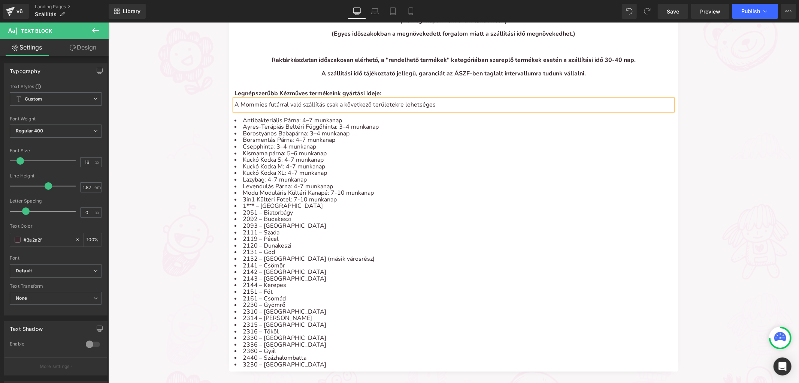
click at [405, 99] on p "A Mommies futárral való szállítás csak a következő területekre lehetséges" at bounding box center [453, 104] width 438 height 11
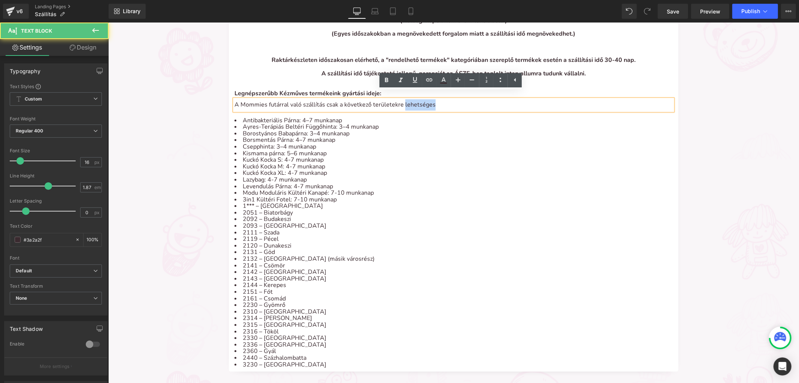
click at [405, 99] on p "A Mommies futárral való szállítás csak a következő területekre lehetséges" at bounding box center [453, 104] width 438 height 11
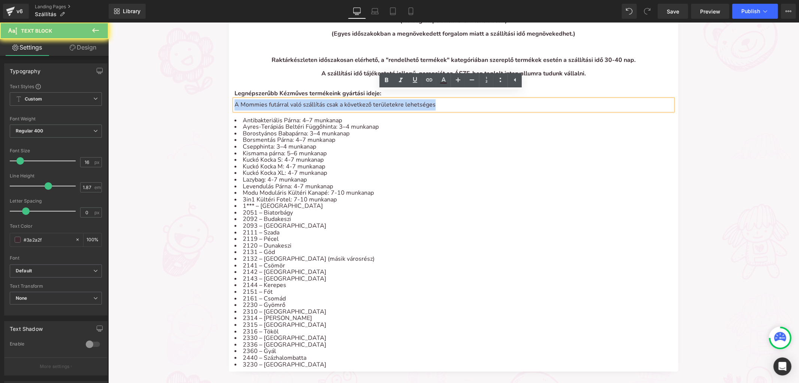
click at [405, 99] on p "A Mommies futárral való szállítás csak a következő területekre lehetséges" at bounding box center [453, 104] width 438 height 11
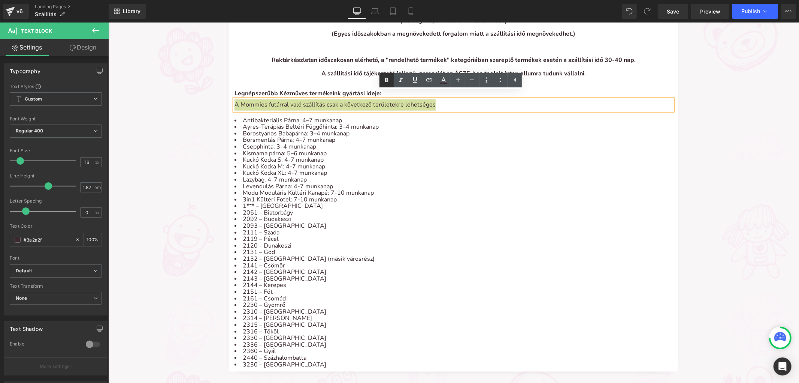
drag, startPoint x: 390, startPoint y: 80, endPoint x: 385, endPoint y: 81, distance: 4.9
click at [389, 80] on icon at bounding box center [386, 80] width 9 height 9
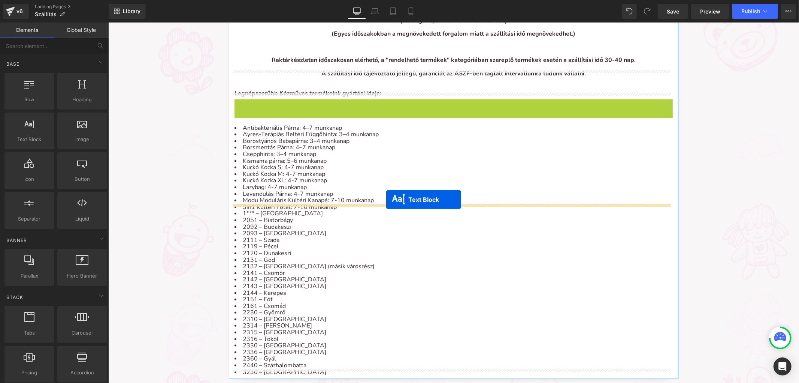
drag, startPoint x: 429, startPoint y: 96, endPoint x: 386, endPoint y: 199, distance: 111.9
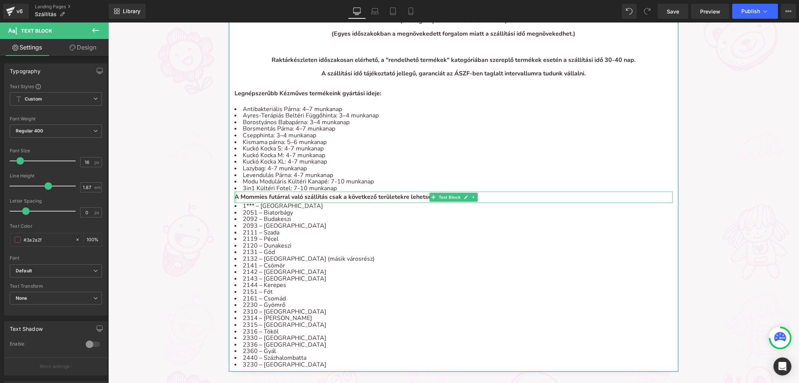
click at [234, 191] on div at bounding box center [235, 196] width 2 height 11
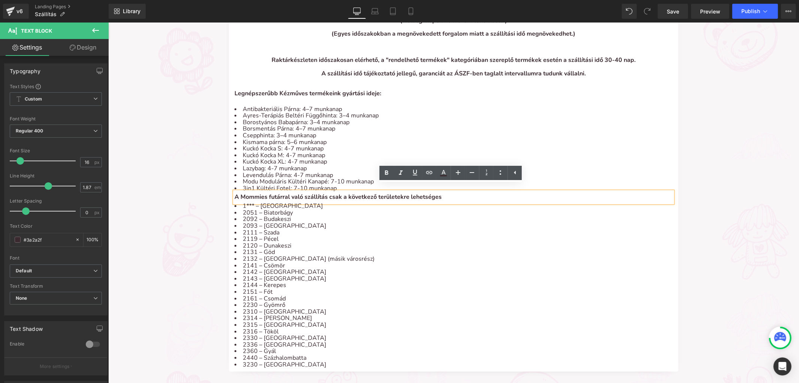
click at [234, 192] on strong "A Mommies futárral való szállítás csak a következő területekre lehetséges" at bounding box center [337, 196] width 207 height 8
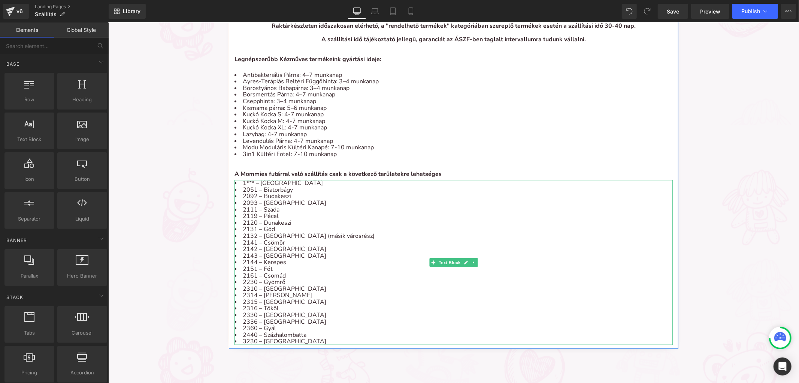
scroll to position [624, 0]
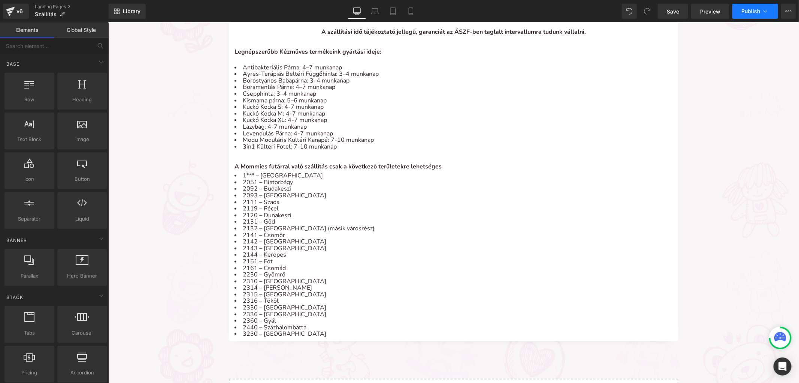
click at [751, 18] on button "Publish" at bounding box center [756, 11] width 46 height 15
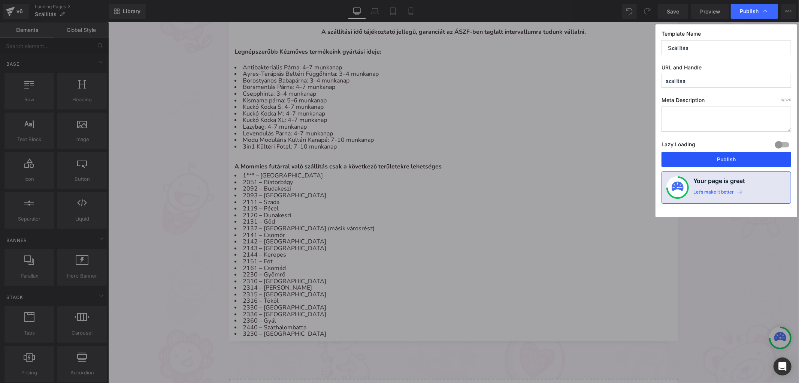
drag, startPoint x: 687, startPoint y: 158, endPoint x: 570, endPoint y: 132, distance: 120.2
click at [687, 158] on button "Publish" at bounding box center [727, 159] width 130 height 15
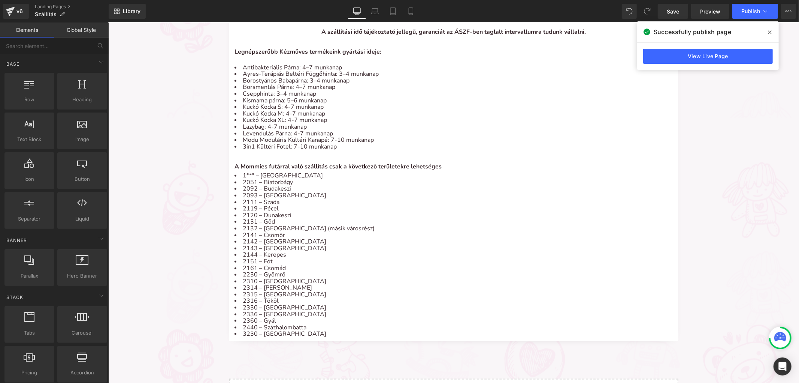
click at [266, 330] on li "3230 – [GEOGRAPHIC_DATA]" at bounding box center [453, 333] width 438 height 7
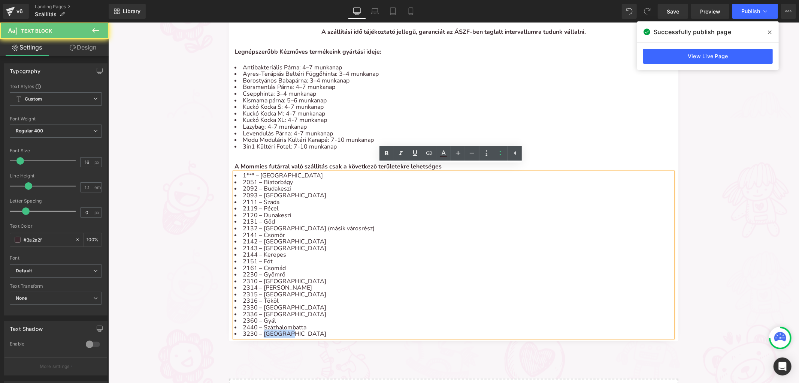
click at [266, 330] on li "3230 – [GEOGRAPHIC_DATA]" at bounding box center [453, 333] width 438 height 7
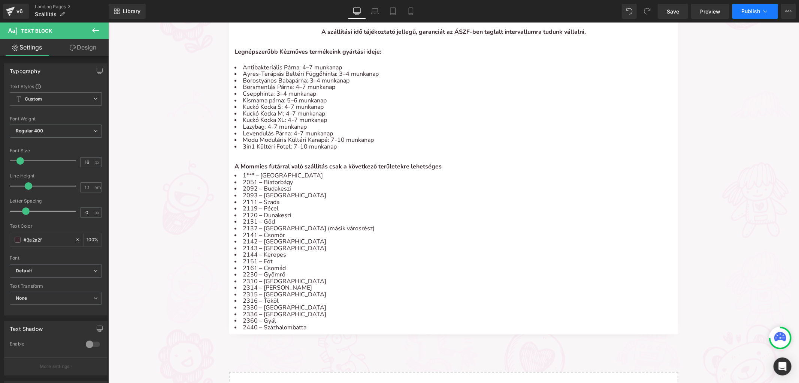
click at [749, 13] on span "Publish" at bounding box center [751, 11] width 19 height 6
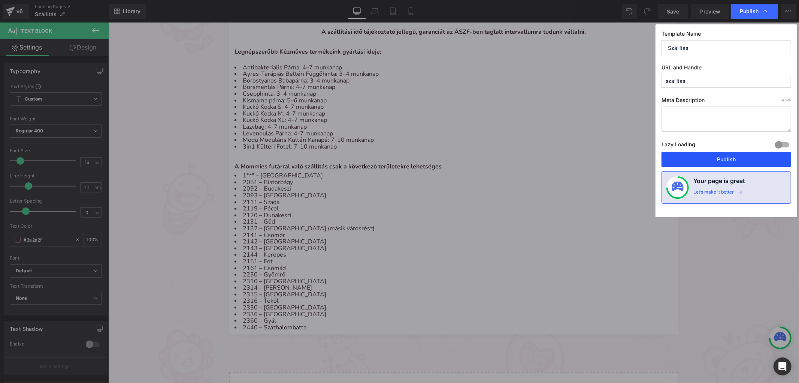
drag, startPoint x: 704, startPoint y: 155, endPoint x: 702, endPoint y: 160, distance: 5.9
click at [702, 160] on button "Publish" at bounding box center [727, 159] width 130 height 15
